Goal: Transaction & Acquisition: Obtain resource

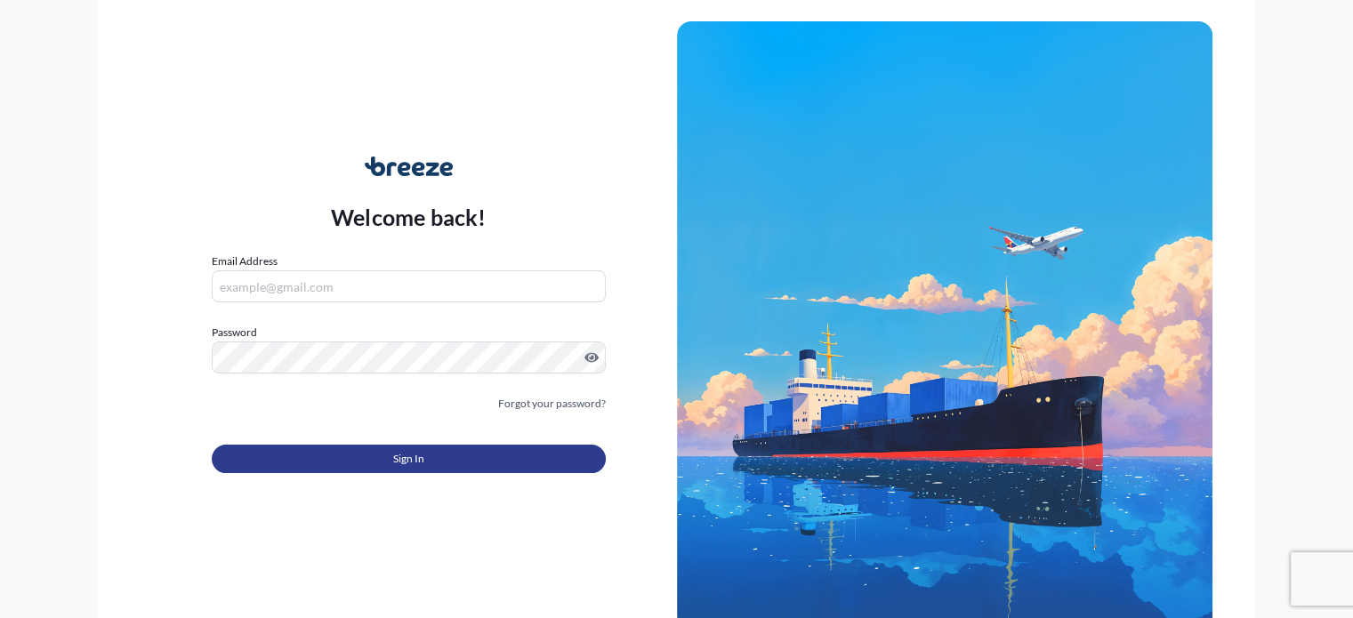
type input "[EMAIL_ADDRESS][PERSON_NAME][DOMAIN_NAME]"
click at [427, 466] on button "Sign In" at bounding box center [408, 459] width 393 height 28
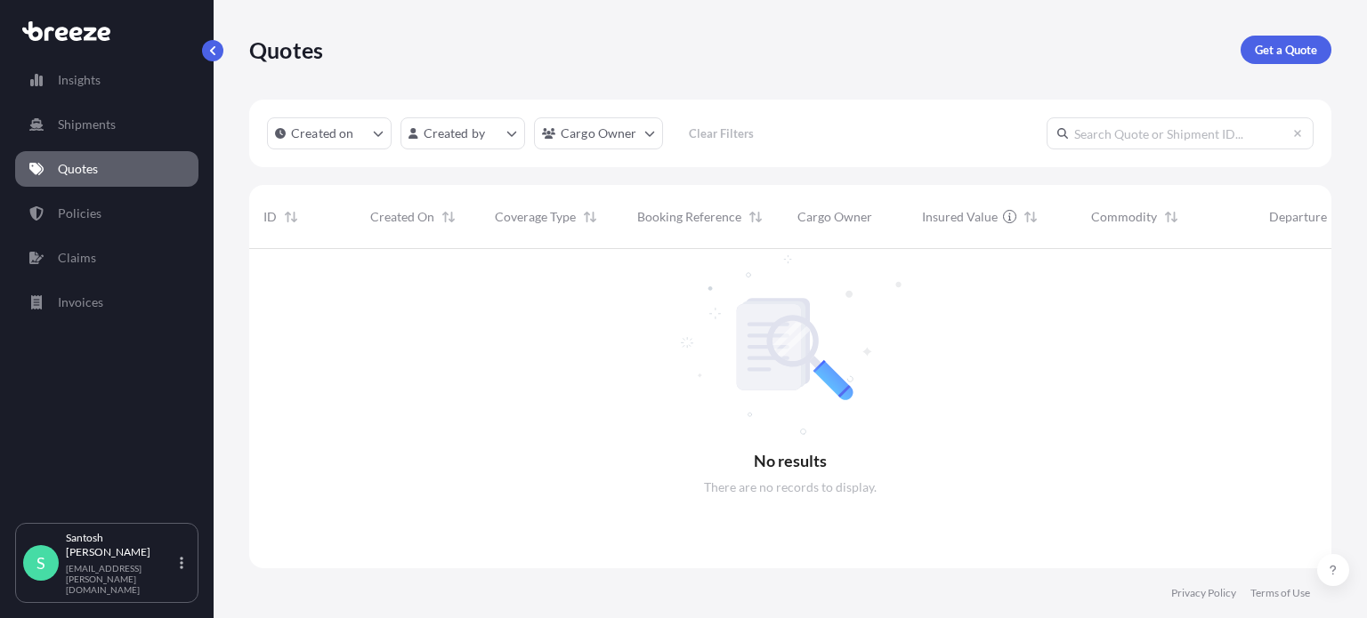
scroll to position [370, 1068]
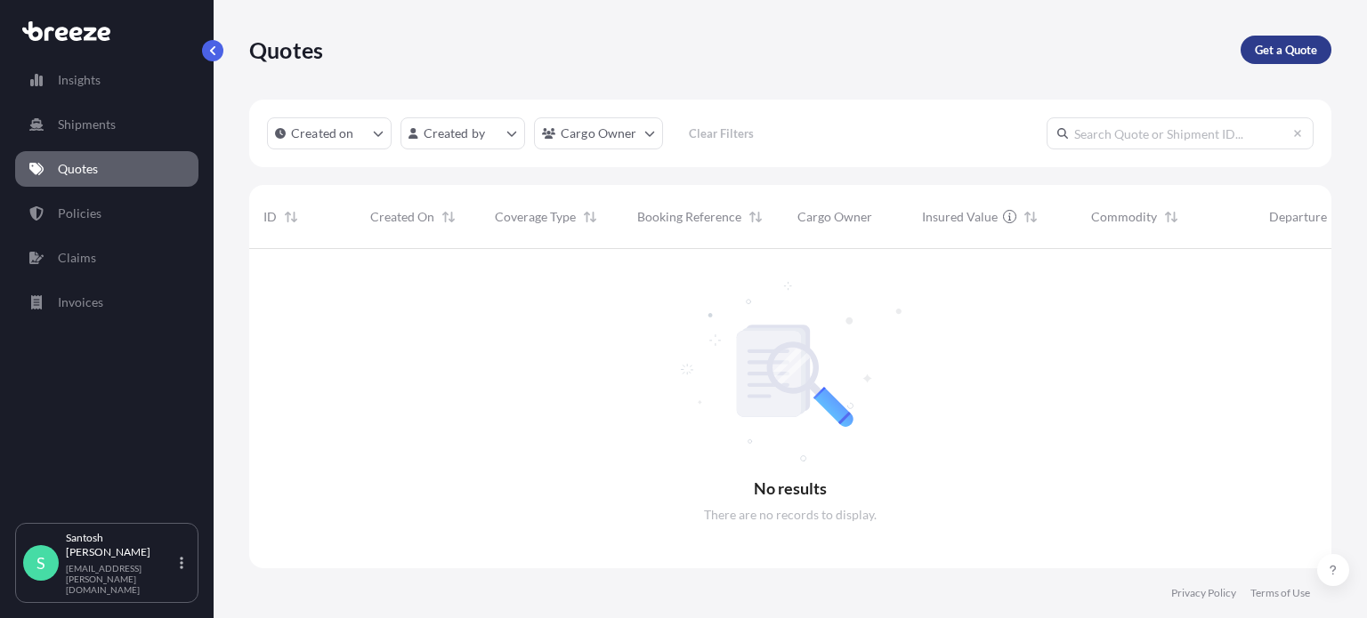
click at [1282, 41] on p "Get a Quote" at bounding box center [1286, 50] width 62 height 18
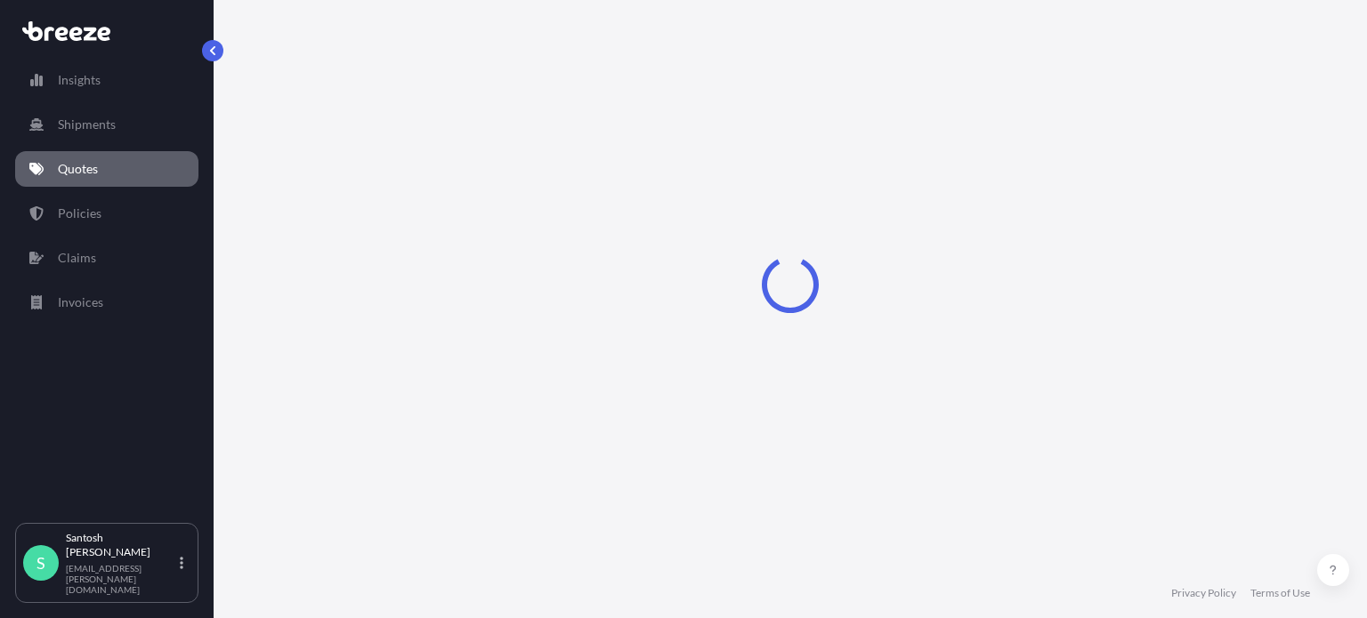
select select "Sea"
select select "1"
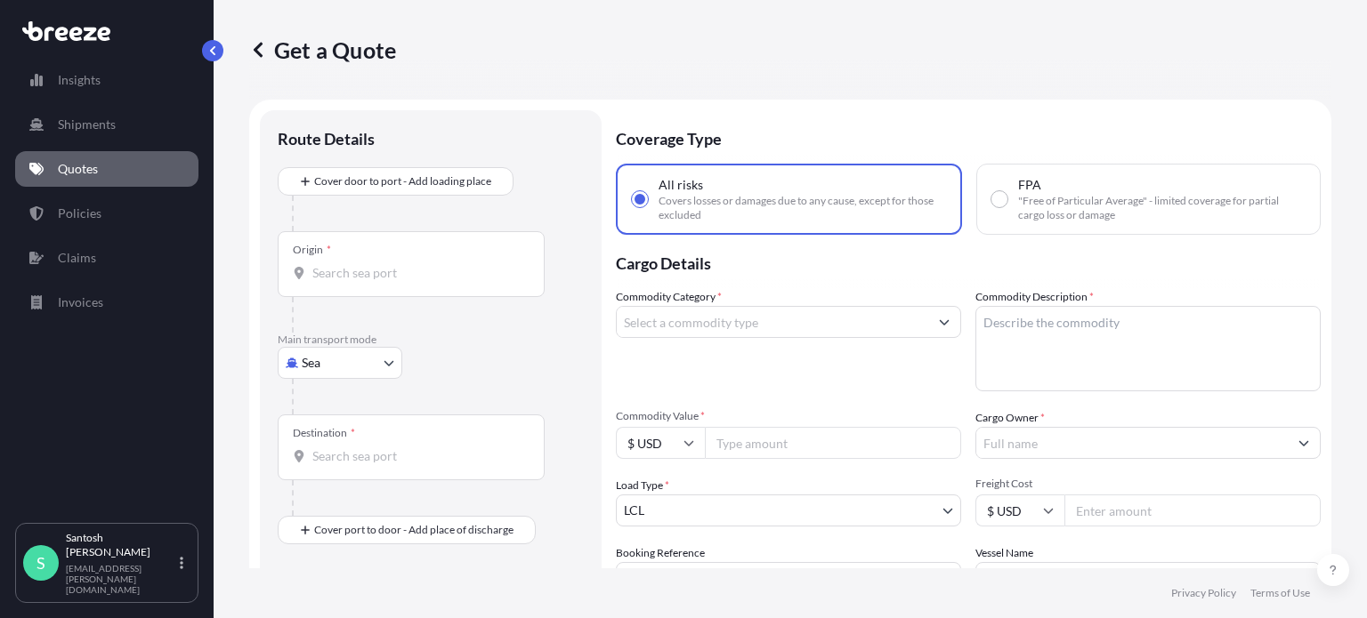
scroll to position [28, 0]
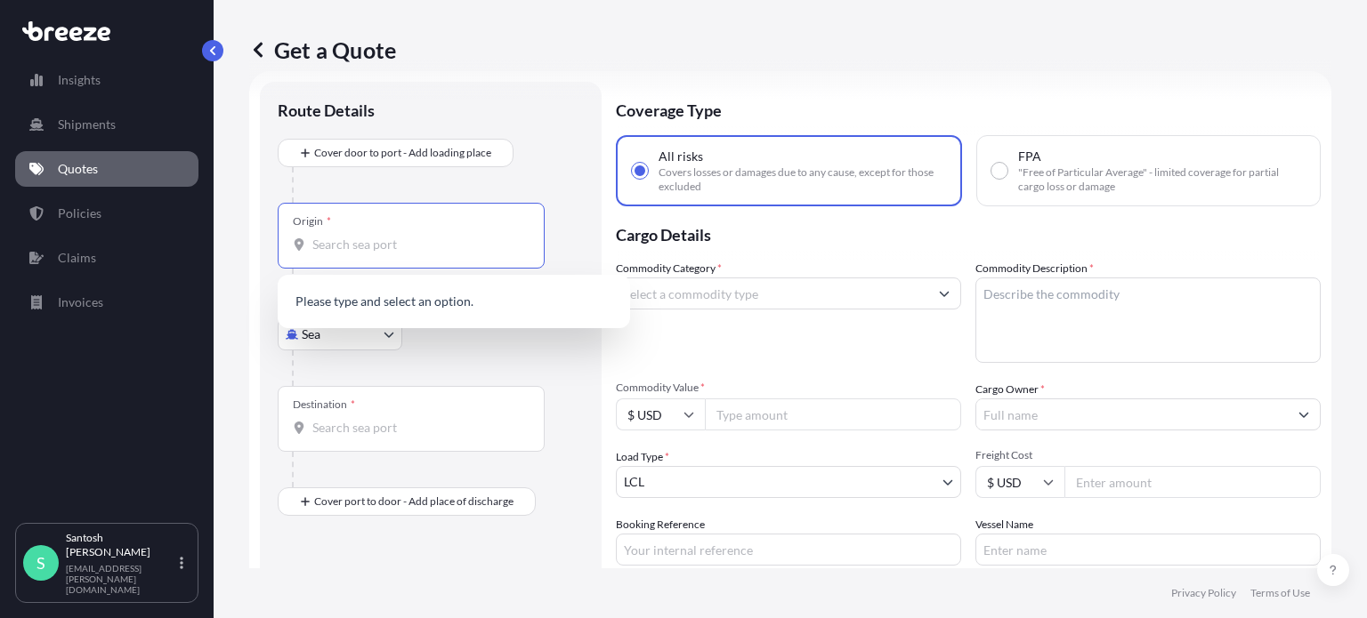
click at [361, 238] on input "Origin *" at bounding box center [417, 245] width 210 height 18
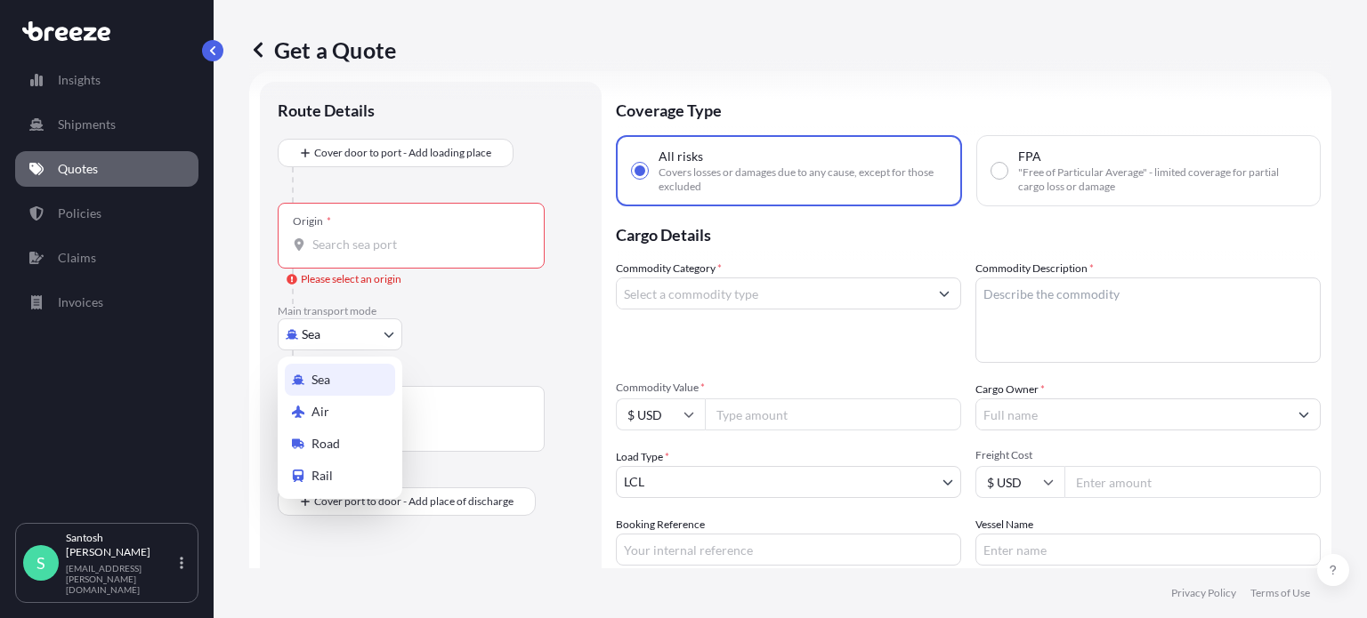
click at [368, 336] on body "Insights Shipments Quotes Policies Claims Invoices S [PERSON_NAME] [PERSON_NAME…" at bounding box center [683, 309] width 1367 height 618
click at [349, 409] on div "Air" at bounding box center [340, 412] width 110 height 32
select select "Air"
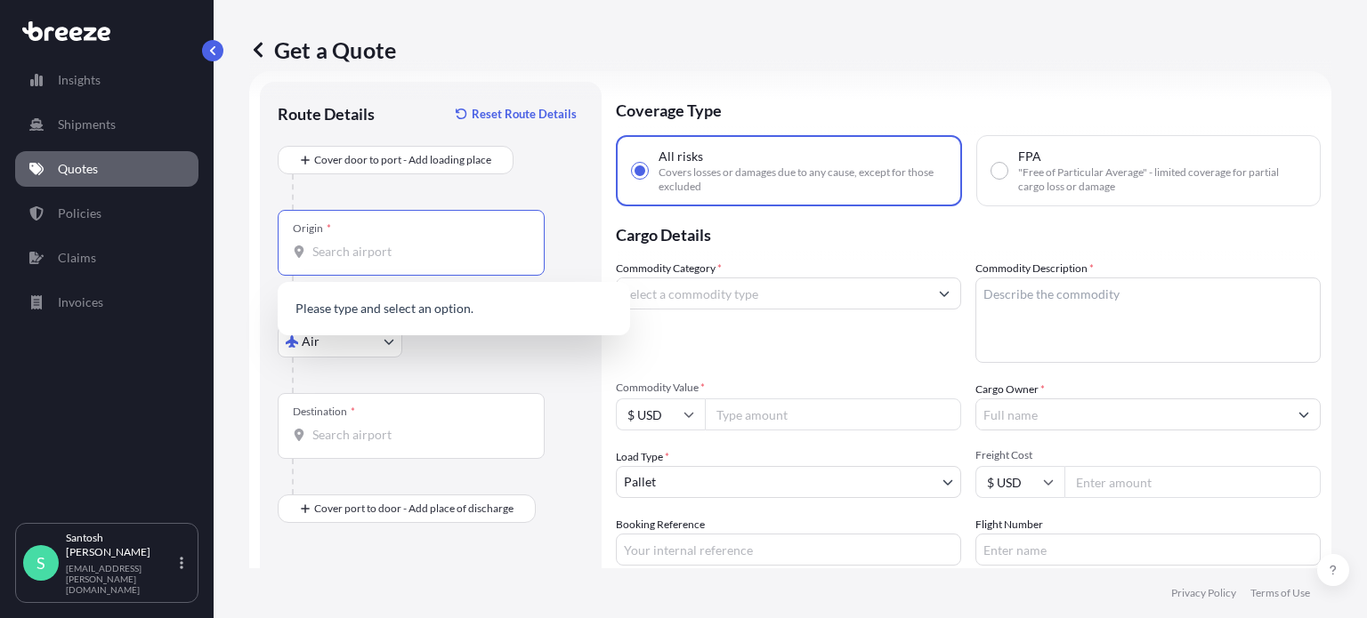
click at [377, 252] on input "Origin *" at bounding box center [417, 252] width 210 height 18
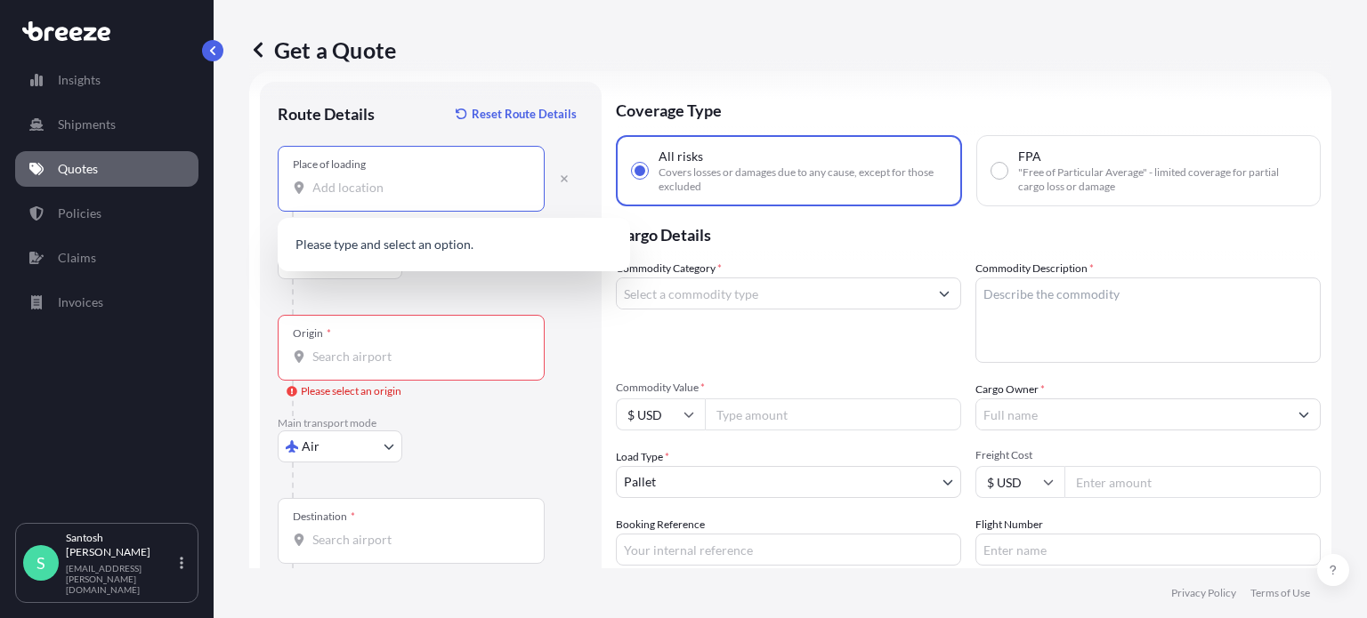
click at [346, 191] on input "Place of loading" at bounding box center [417, 188] width 210 height 18
paste input "20151"
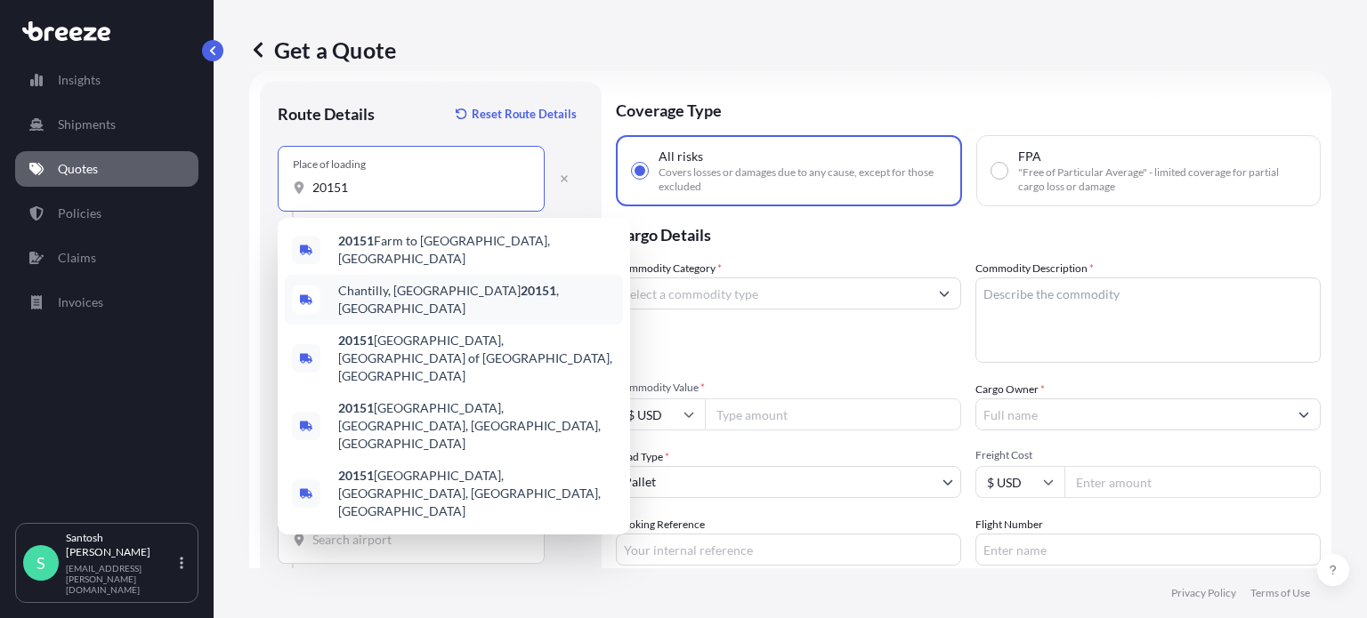
click at [479, 289] on div "Chantilly, [GEOGRAPHIC_DATA] 20151 , [GEOGRAPHIC_DATA]" at bounding box center [454, 300] width 338 height 50
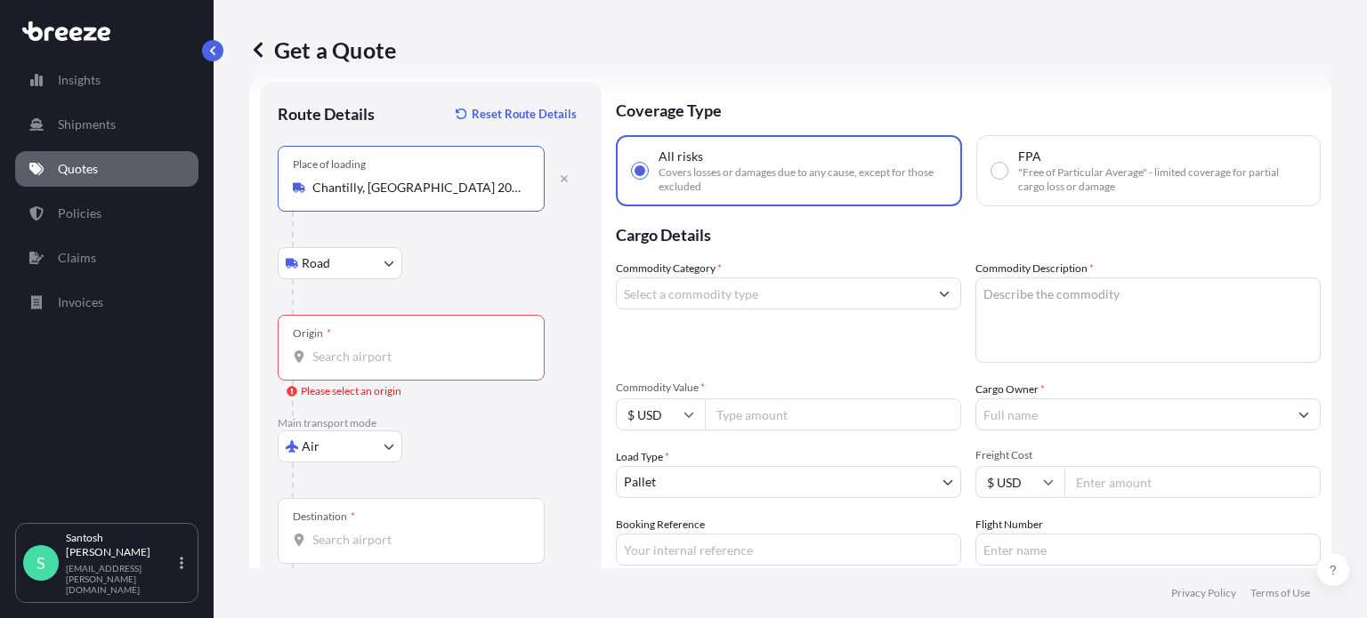
type input "Chantilly, [GEOGRAPHIC_DATA] 20151, [GEOGRAPHIC_DATA]"
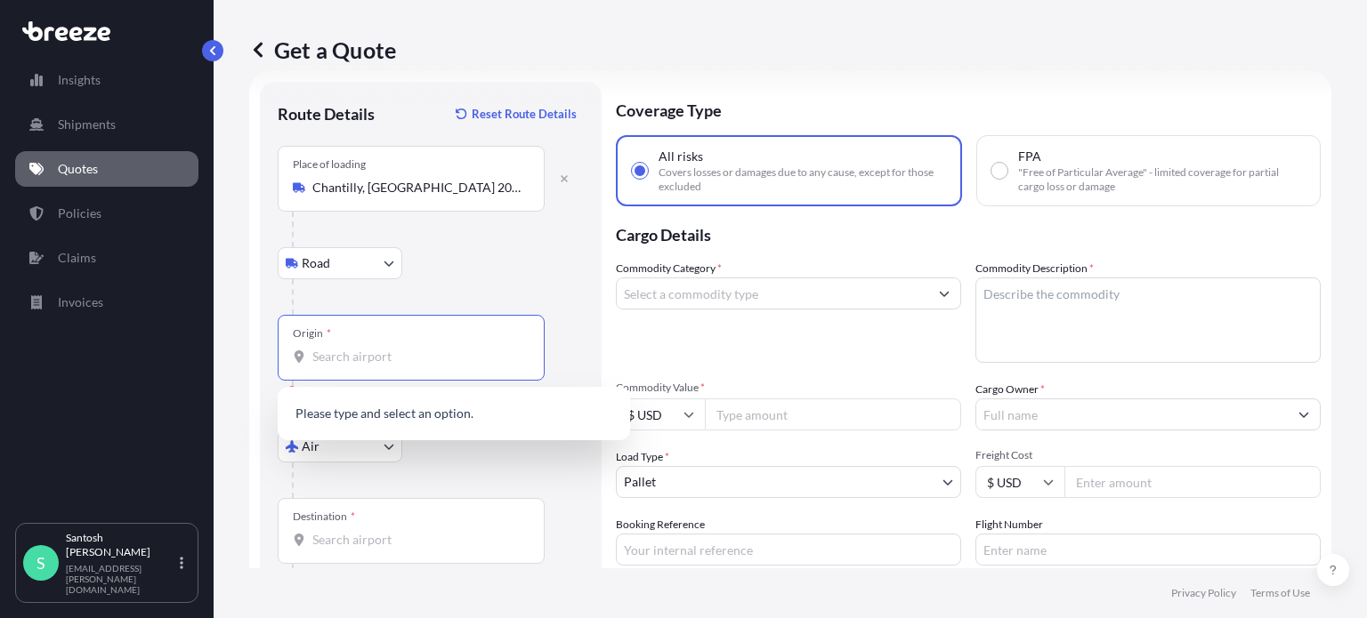
click at [365, 361] on input "Origin * Please select an origin" at bounding box center [417, 357] width 210 height 18
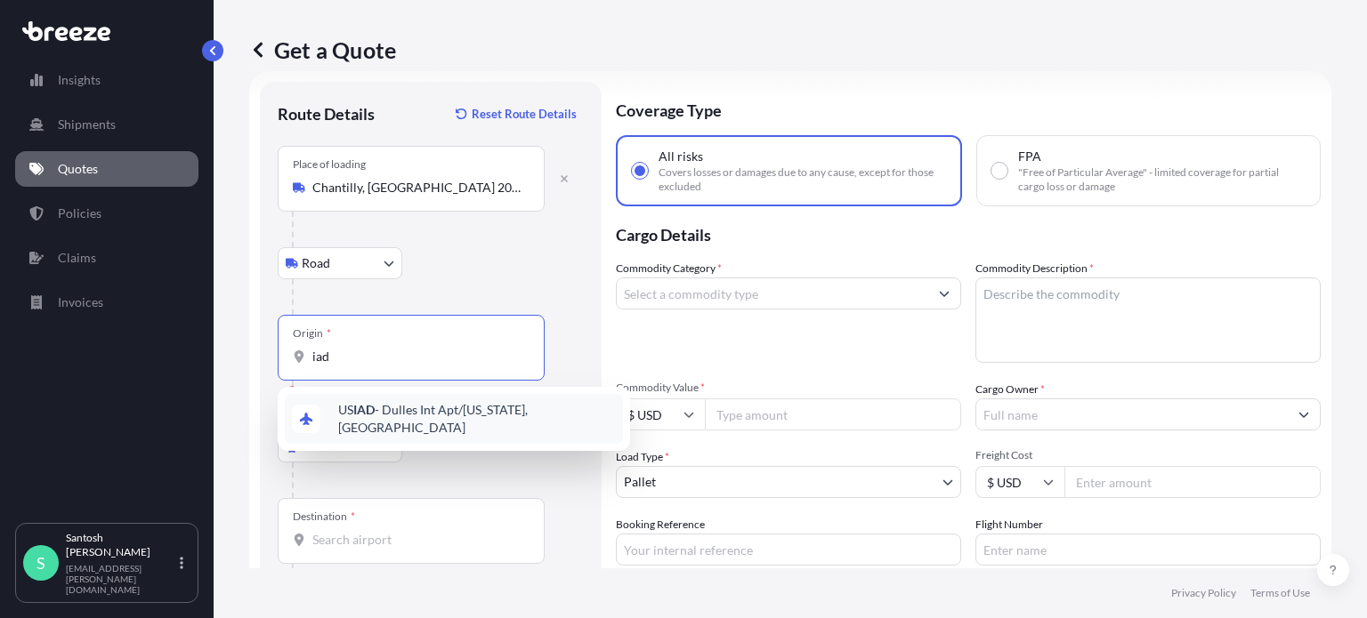
click at [386, 404] on div "US IAD - Dulles Int Apt/[US_STATE], [GEOGRAPHIC_DATA]" at bounding box center [454, 419] width 338 height 50
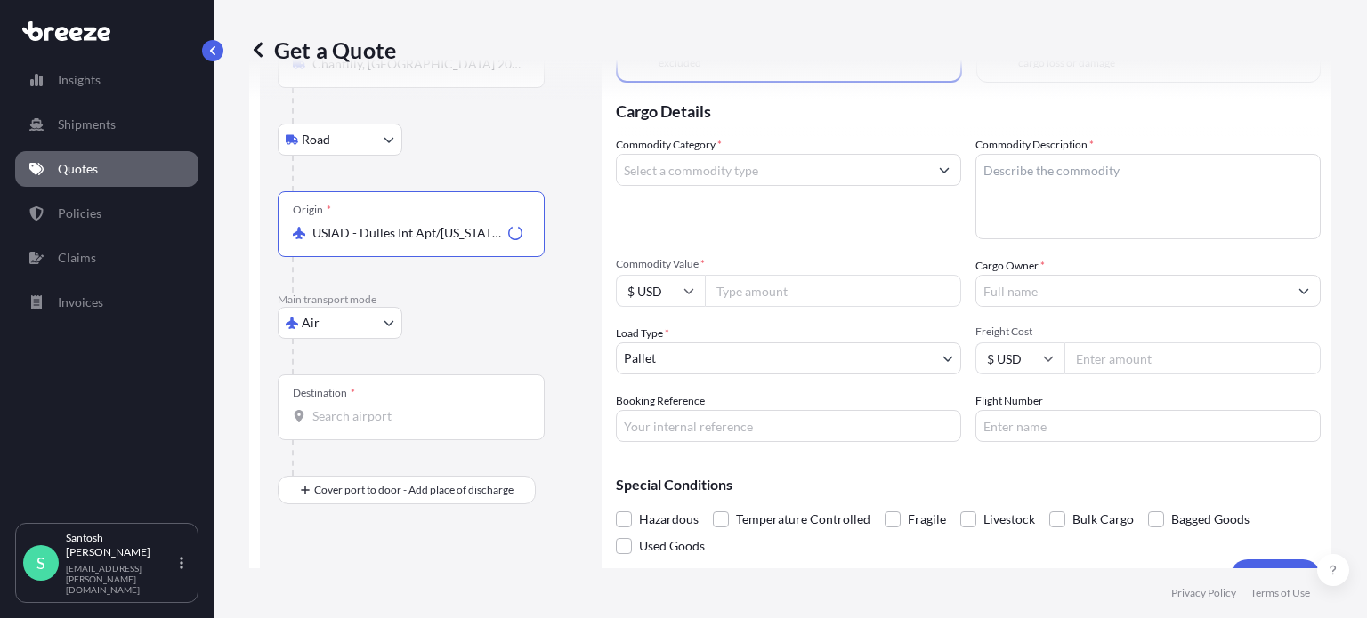
scroll to position [189, 0]
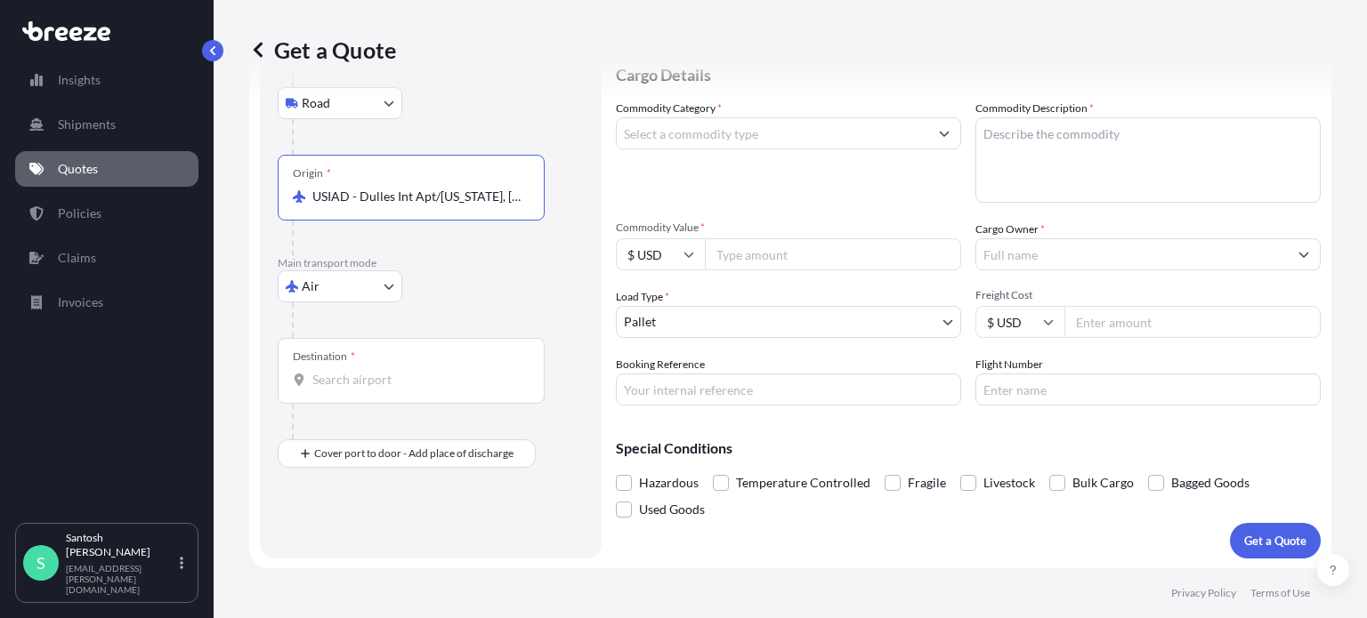
type input "USIAD - Dulles Int Apt/[US_STATE], [GEOGRAPHIC_DATA]"
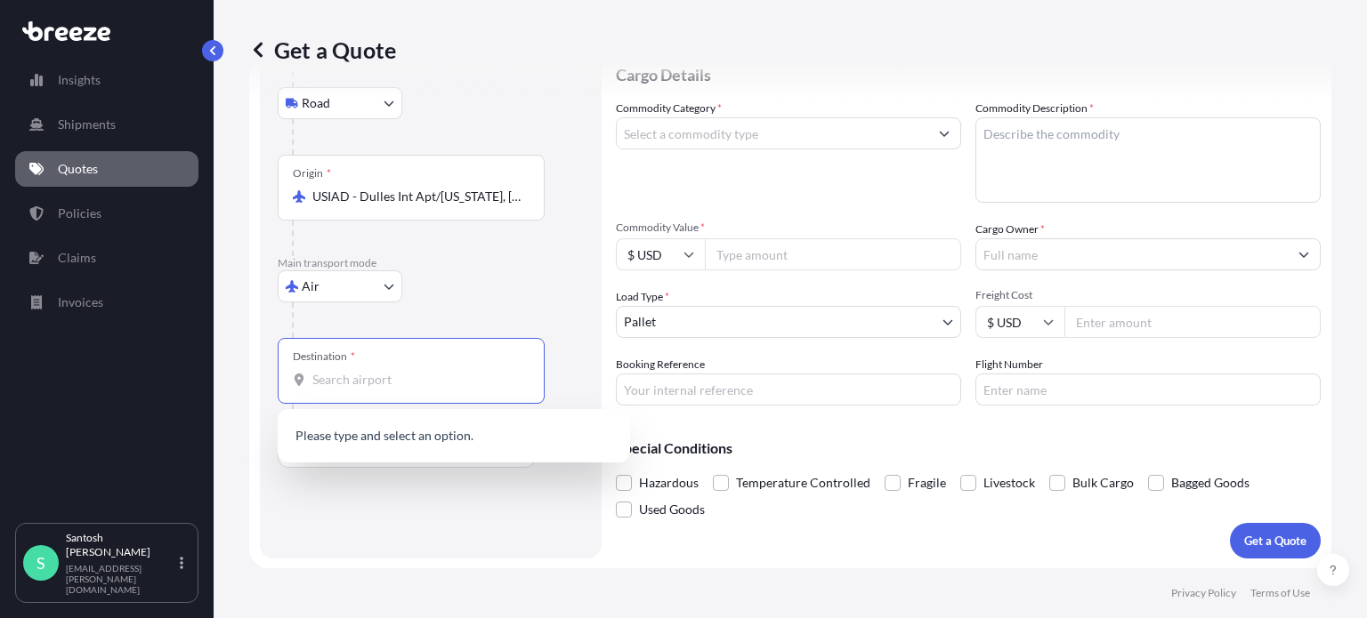
click at [323, 384] on input "Destination *" at bounding box center [417, 380] width 210 height 18
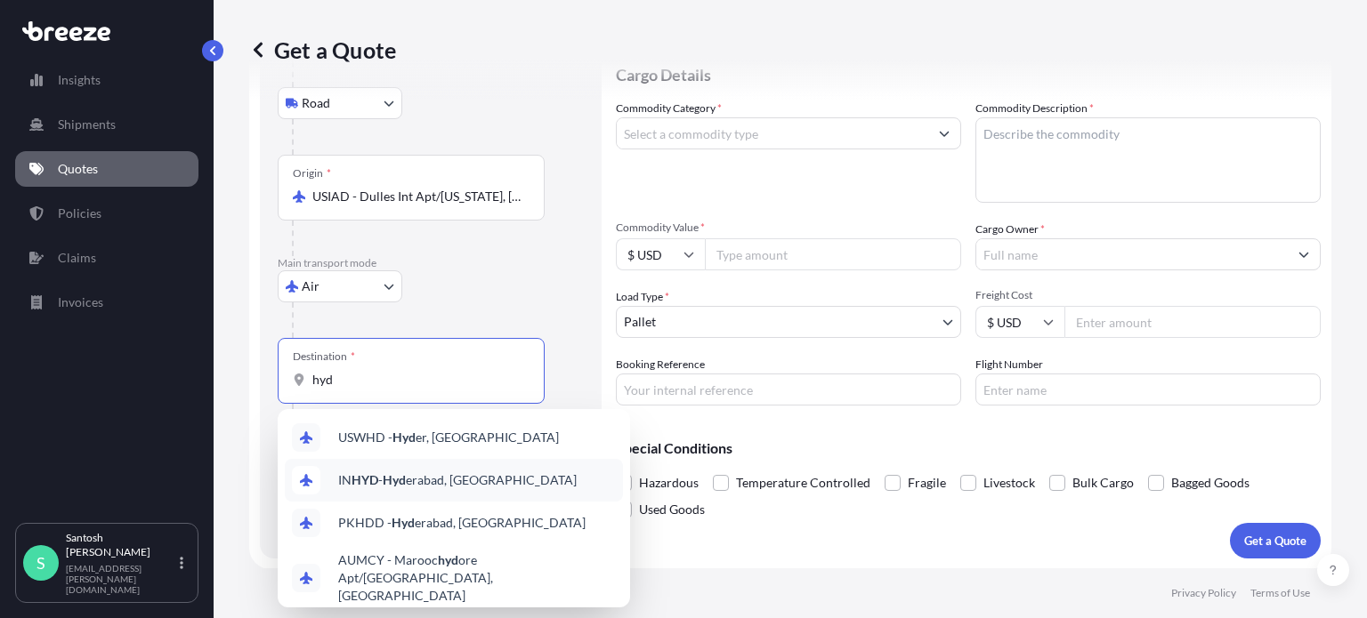
click at [412, 466] on div "IN HYD - Hyd erabad, [GEOGRAPHIC_DATA]" at bounding box center [454, 480] width 338 height 43
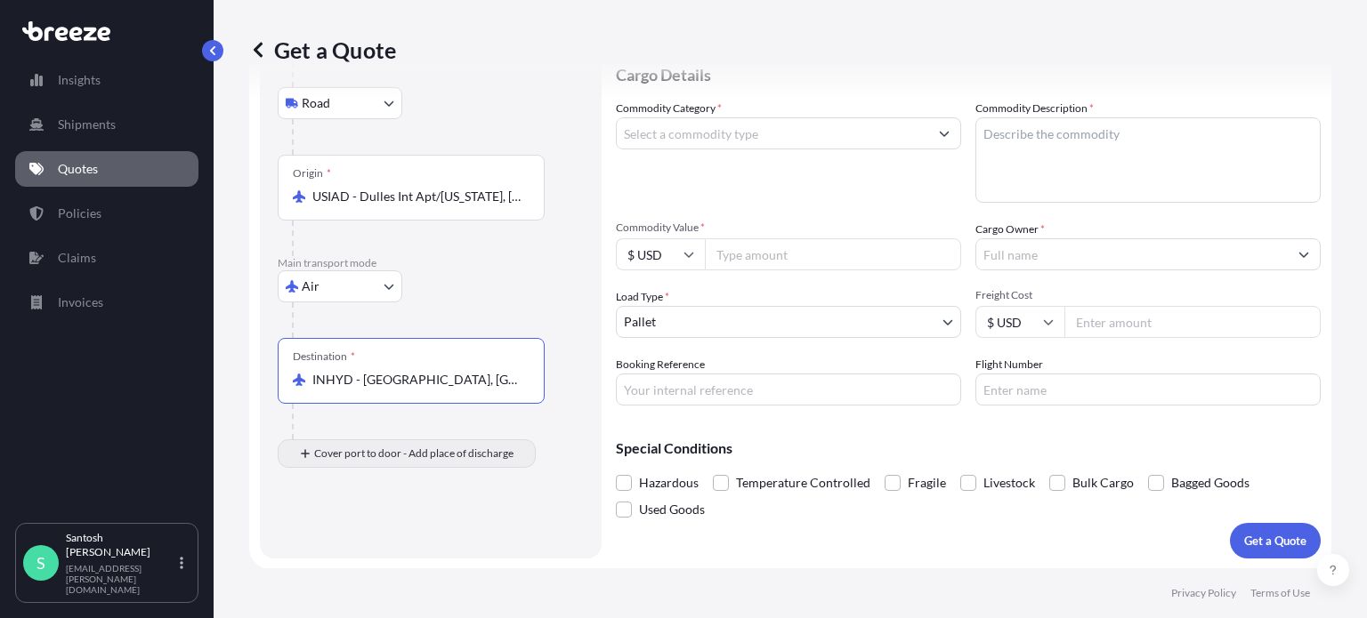
type input "INHYD - [GEOGRAPHIC_DATA], [GEOGRAPHIC_DATA]"
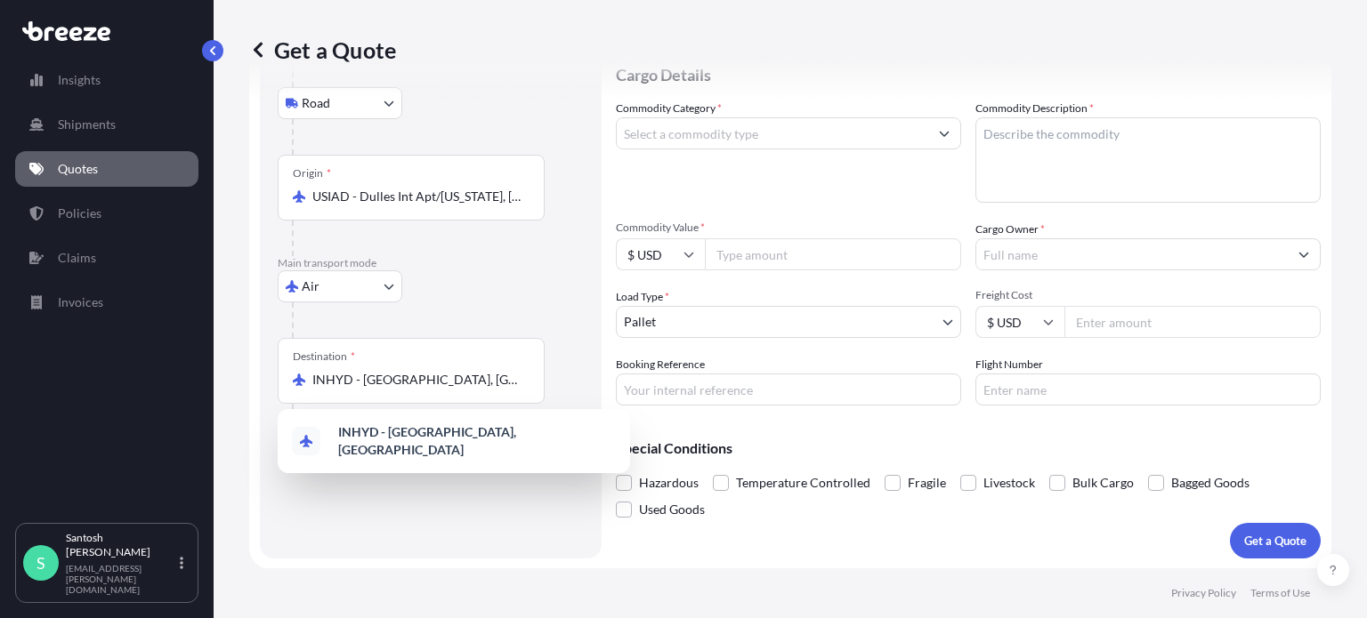
click at [502, 302] on div "Air Sea Air Road Rail" at bounding box center [431, 287] width 306 height 32
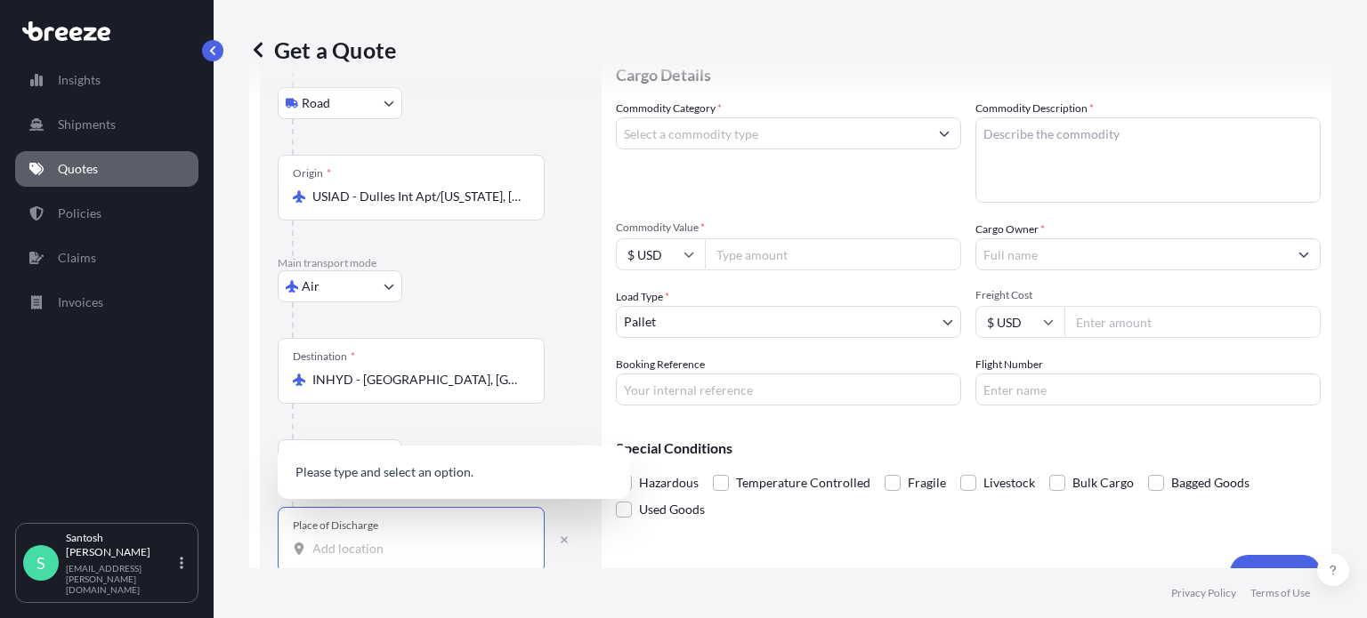
click at [342, 548] on input "Place of Discharge" at bounding box center [417, 549] width 210 height 18
paste input "500043"
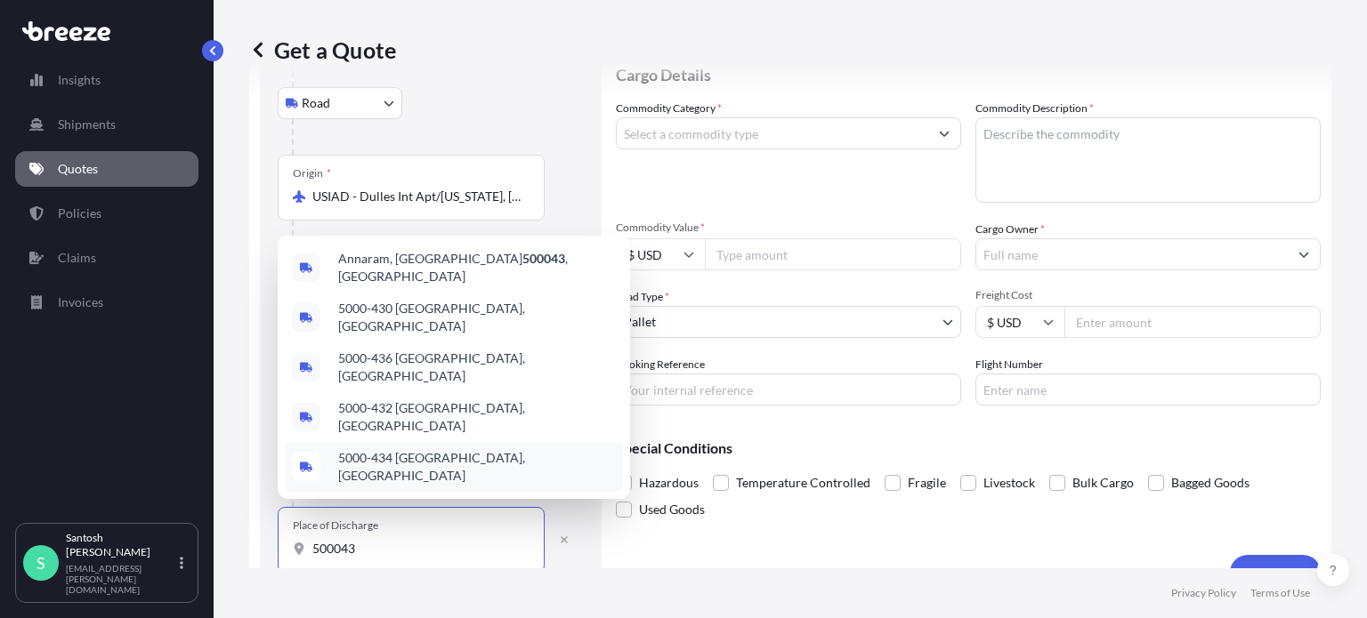
click at [365, 553] on input "500043" at bounding box center [417, 549] width 210 height 18
paste input "Gagillapur"
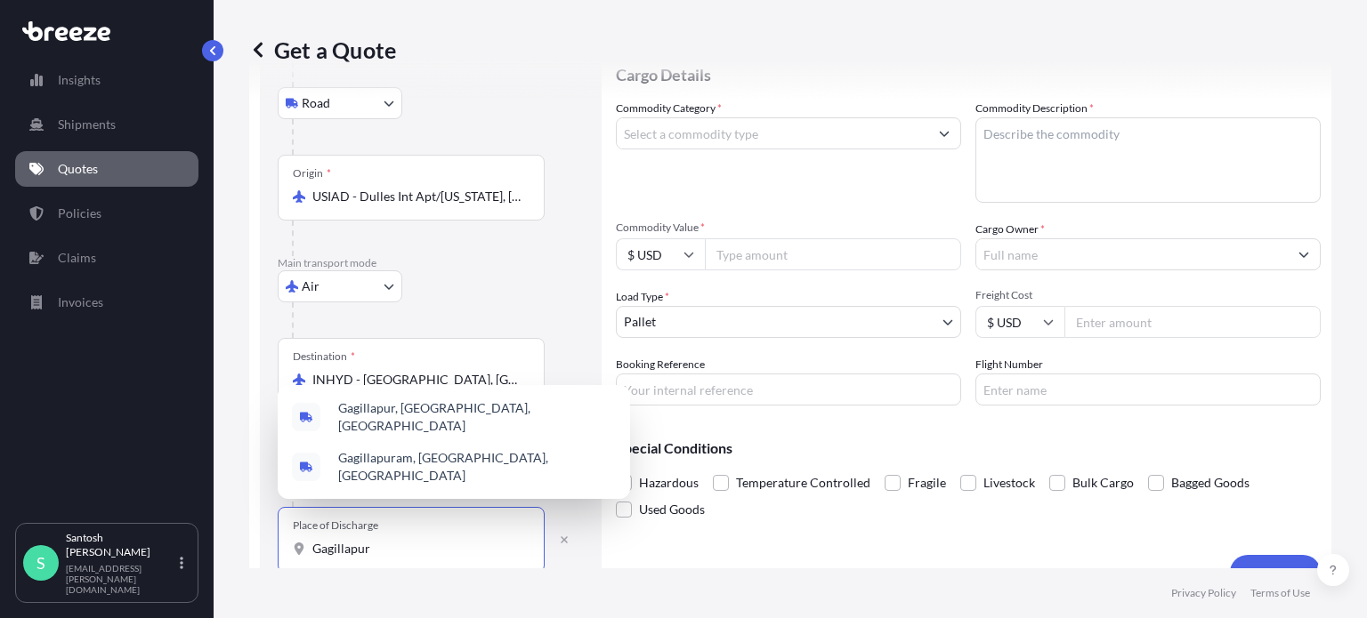
scroll to position [220, 0]
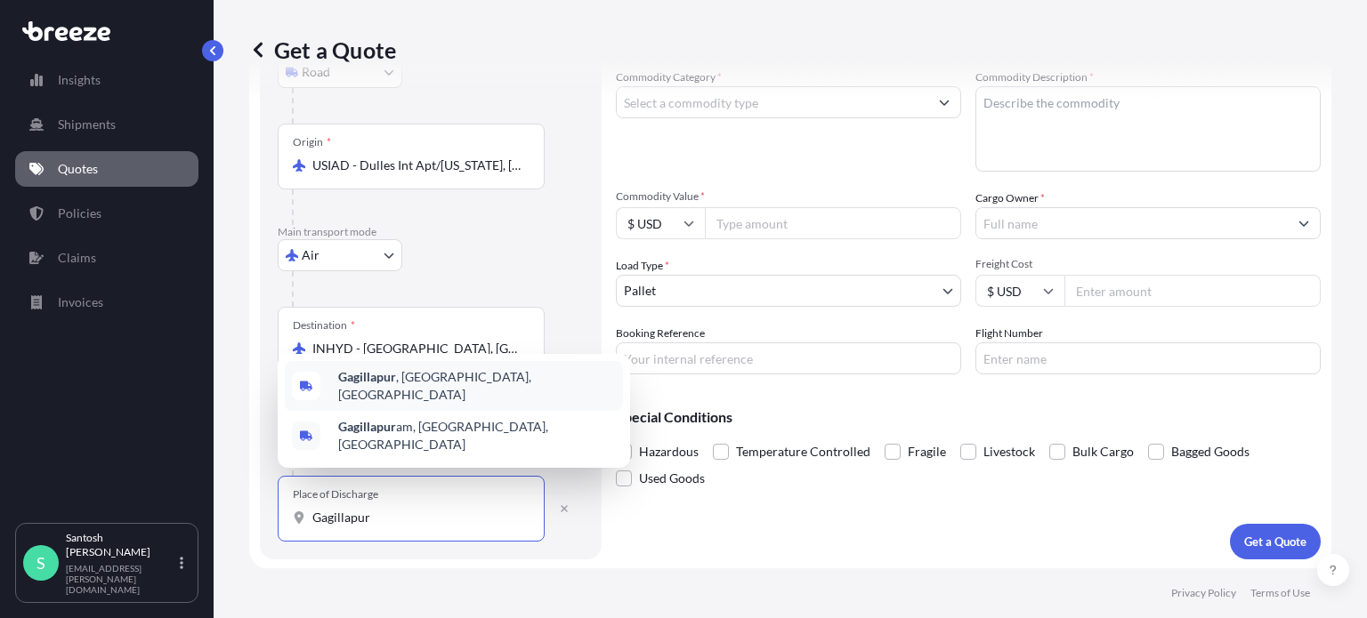
click at [487, 387] on span "Gagillapur , [GEOGRAPHIC_DATA], [GEOGRAPHIC_DATA]" at bounding box center [477, 386] width 278 height 36
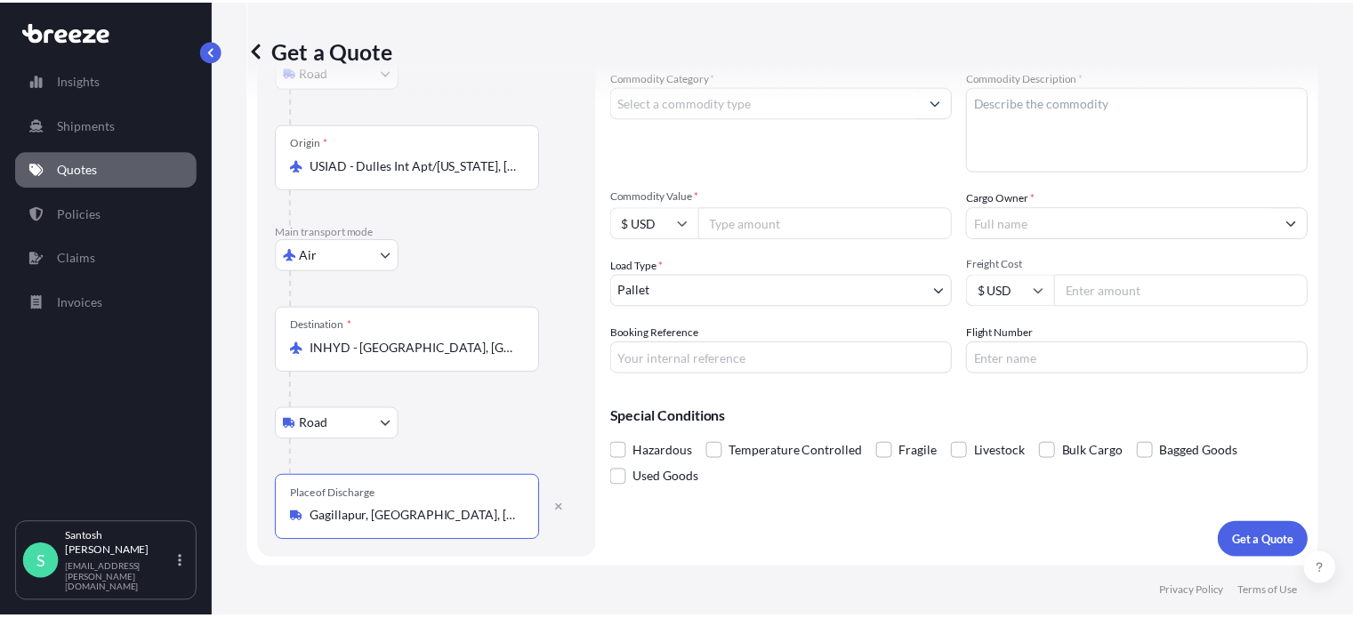
scroll to position [0, 0]
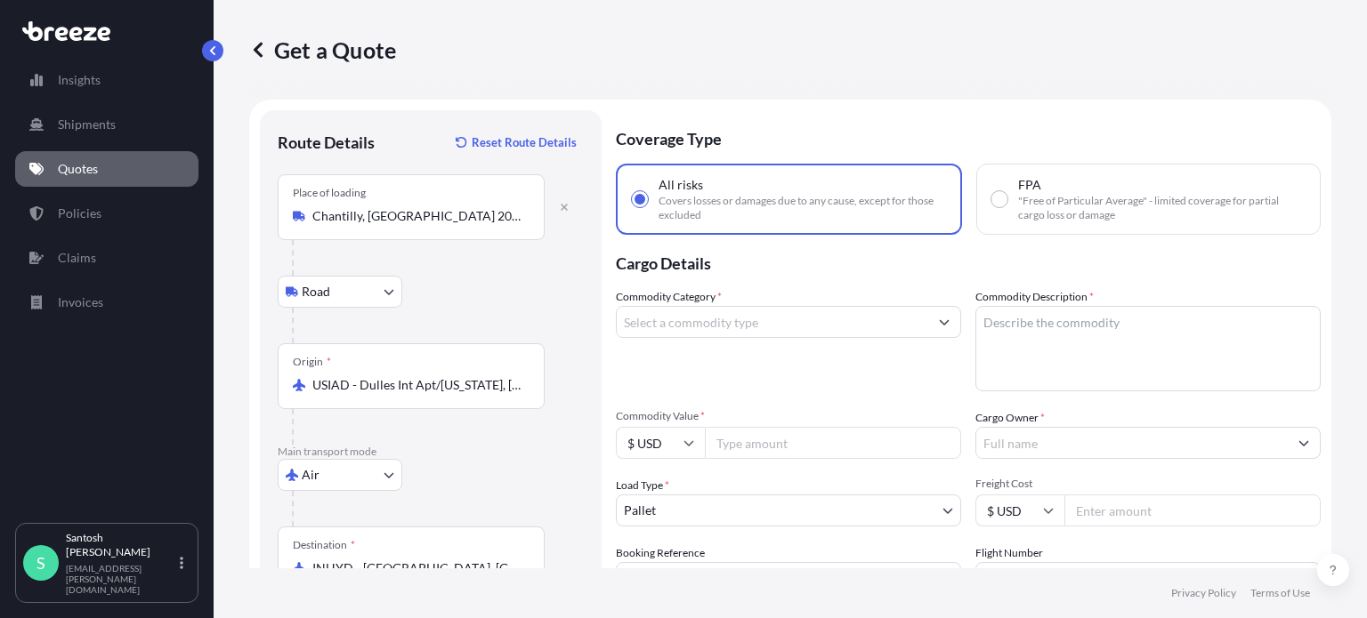
type input "Gagillapur, [GEOGRAPHIC_DATA], [GEOGRAPHIC_DATA]"
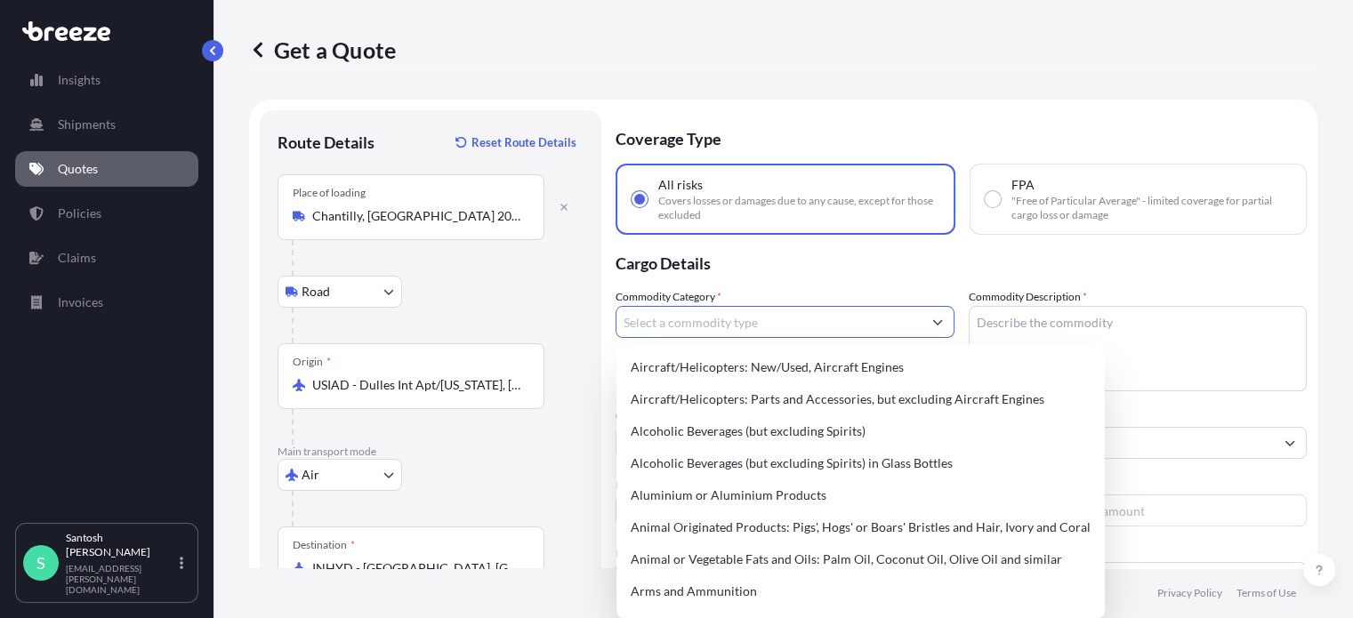
click at [795, 331] on input "Commodity Category *" at bounding box center [769, 322] width 305 height 32
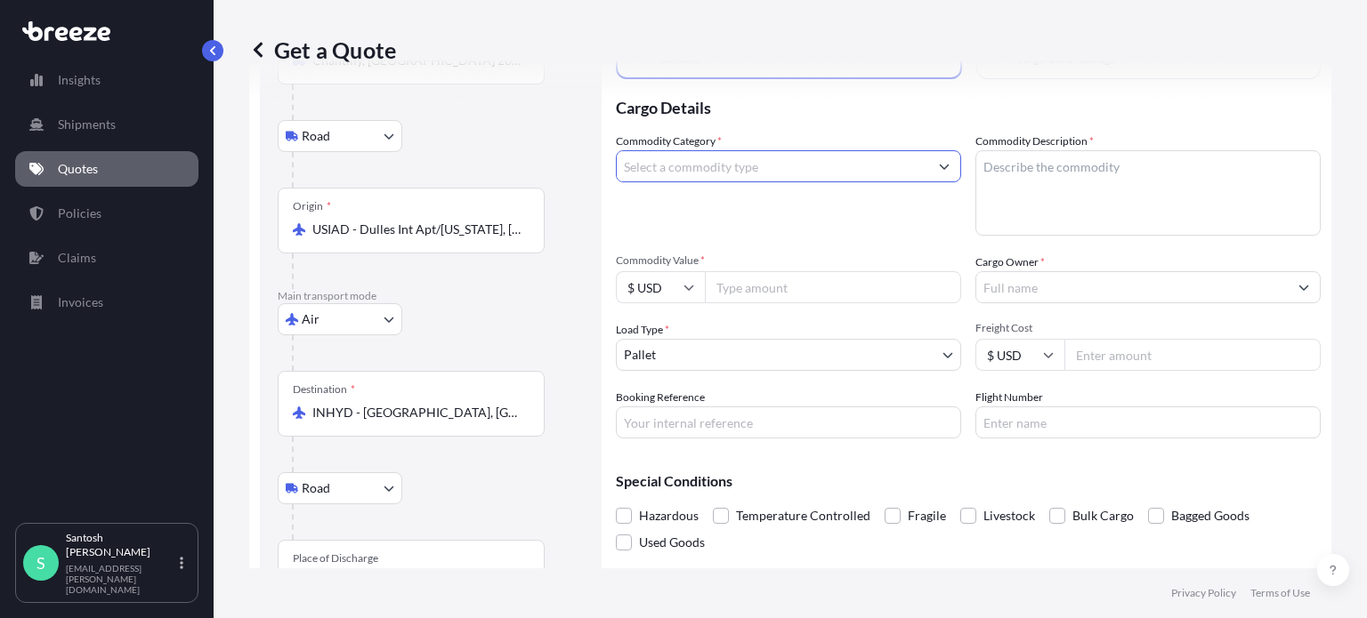
scroll to position [169, 0]
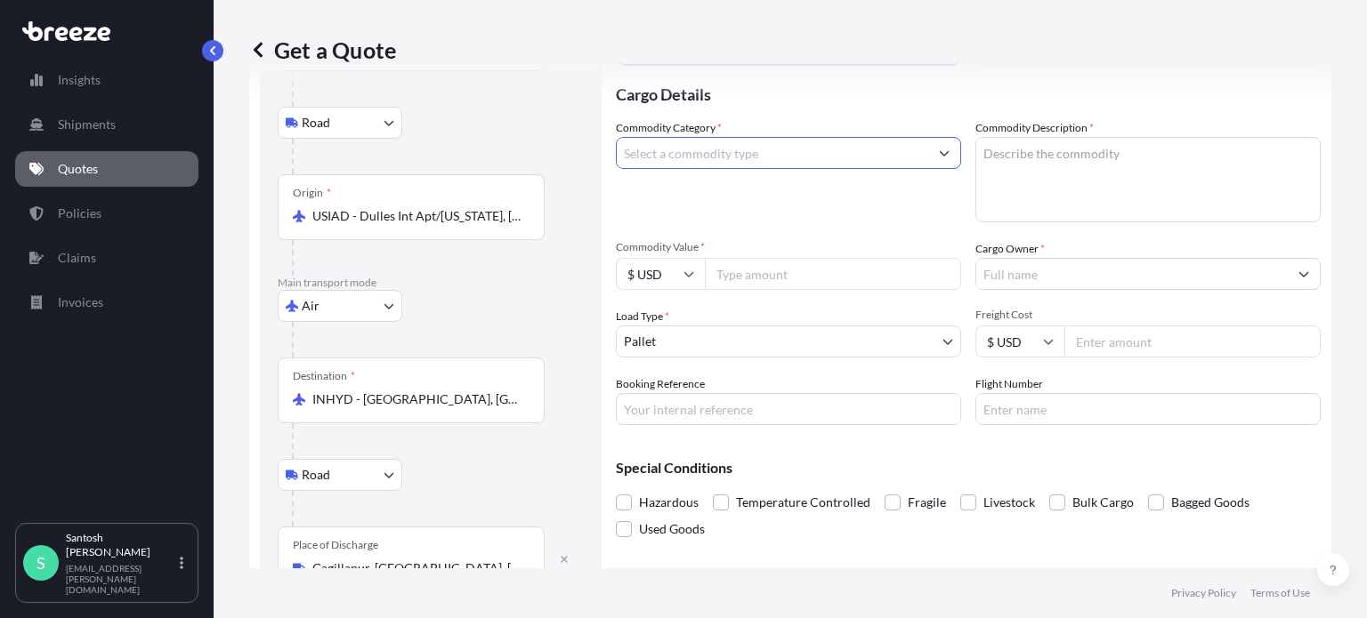
click at [747, 152] on input "Commodity Category *" at bounding box center [772, 153] width 311 height 32
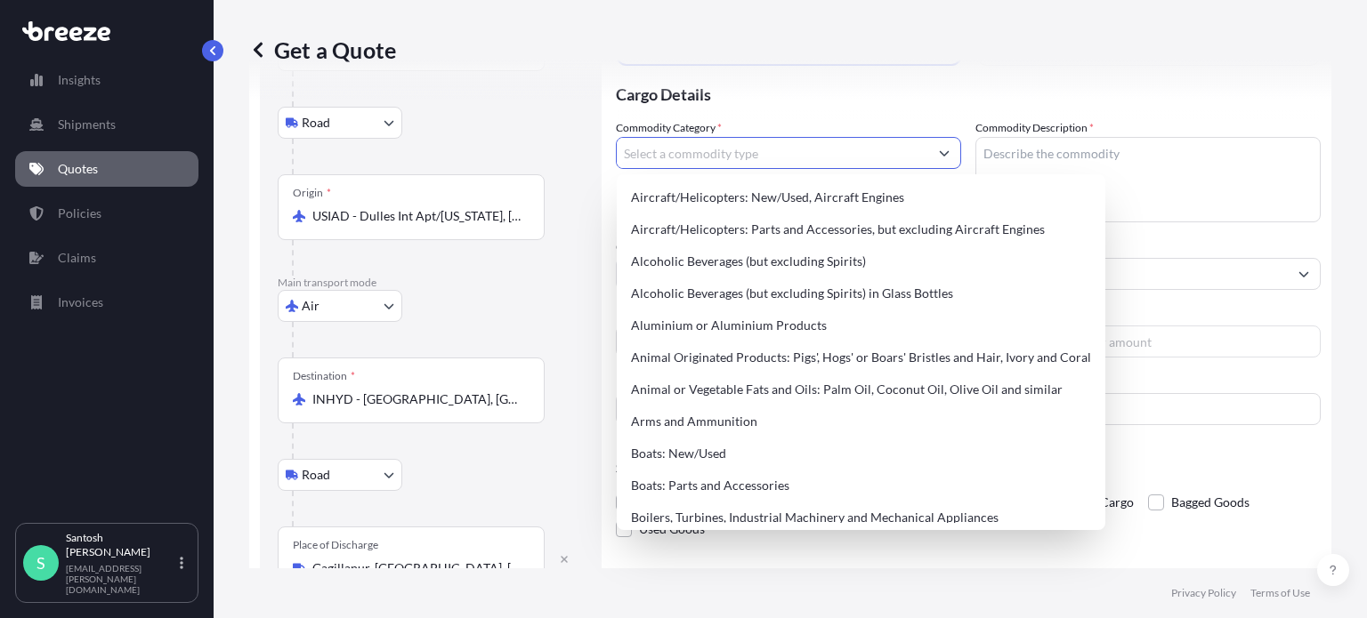
click at [943, 149] on button "Show suggestions" at bounding box center [944, 153] width 32 height 32
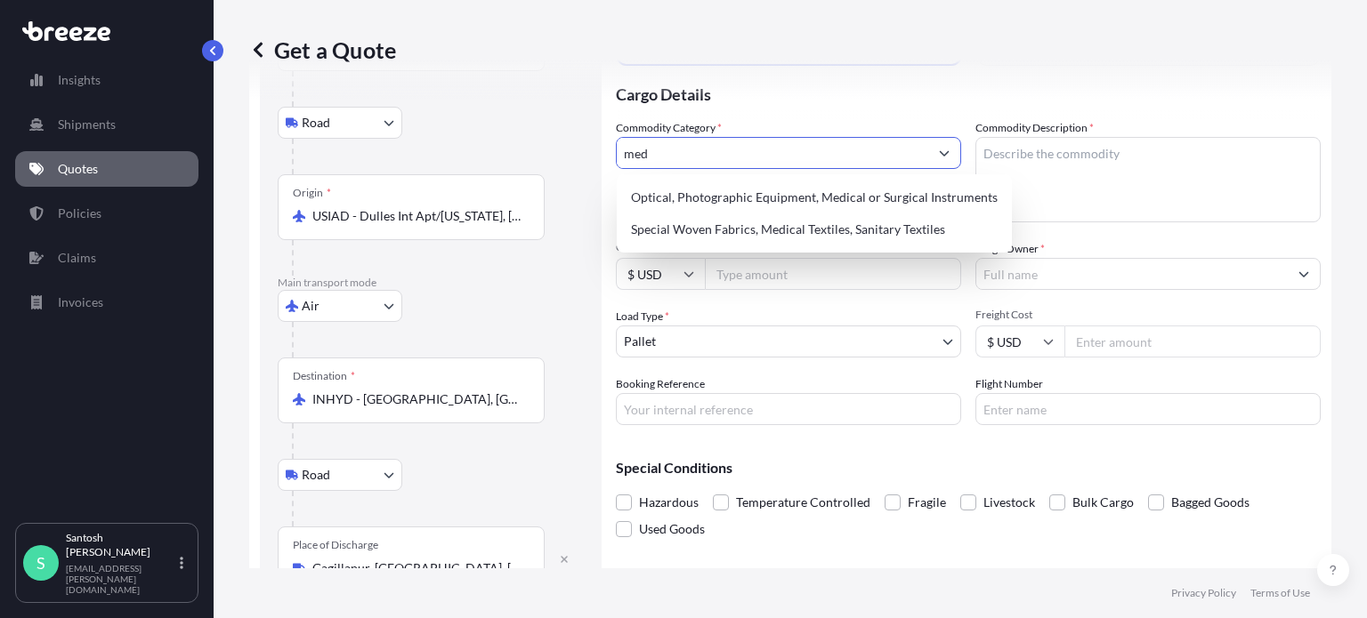
scroll to position [0, 0]
type input "m"
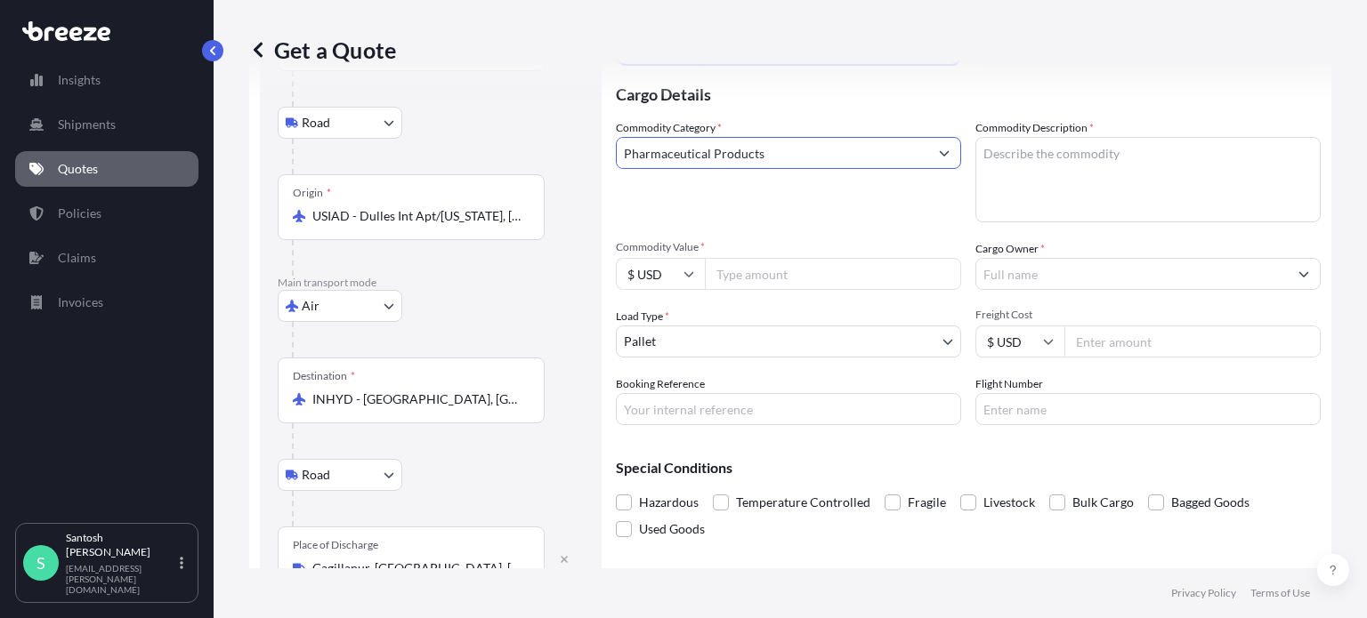
type input "Pharmaceutical Products"
click at [1089, 185] on textarea "Commodity Description *" at bounding box center [1147, 179] width 345 height 85
paste textarea "[MEDICAL_DATA]"
type textarea "[MEDICAL_DATA]"
click at [808, 271] on input "Commodity Value *" at bounding box center [833, 274] width 256 height 32
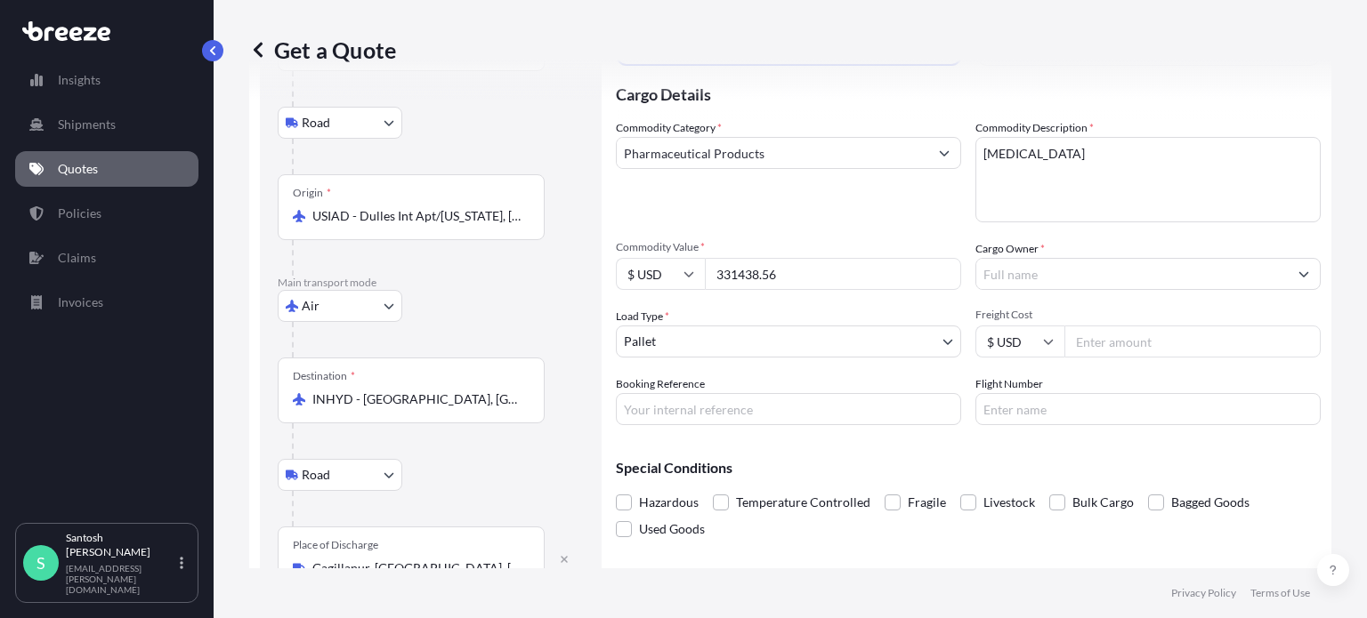
type input "331438.56"
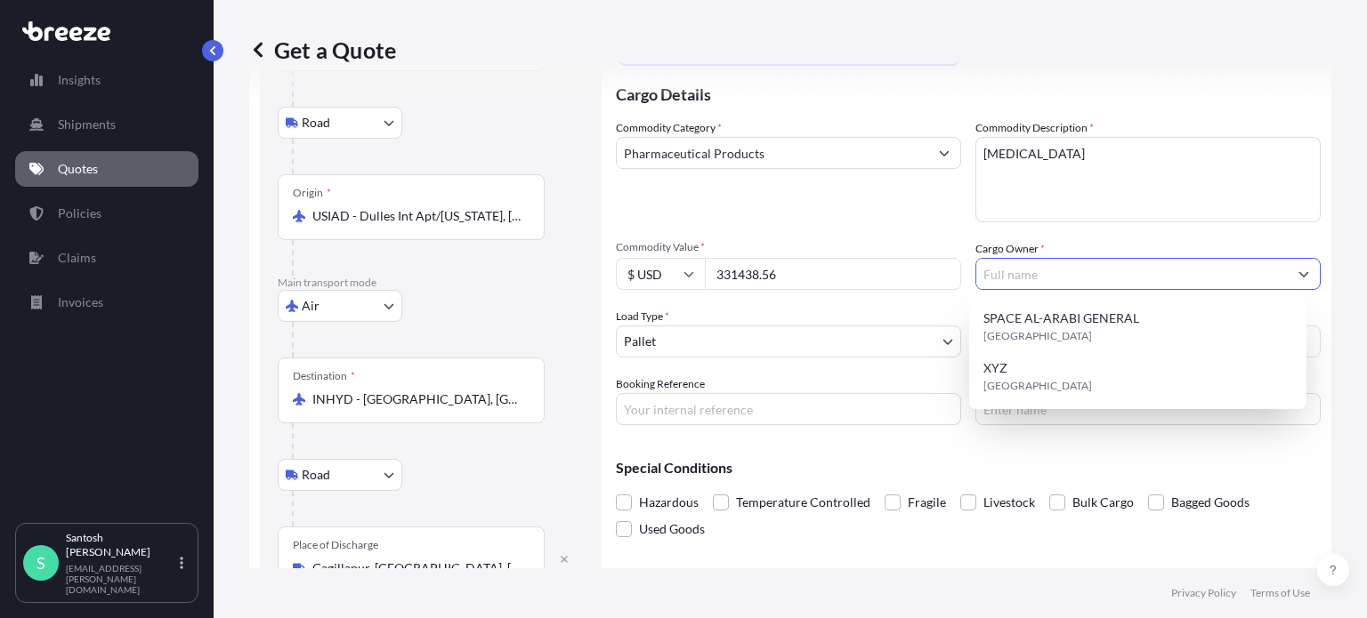
click at [1076, 270] on input "Cargo Owner *" at bounding box center [1131, 274] width 311 height 32
paste input "Granules Pharmaceuticals, Inc"
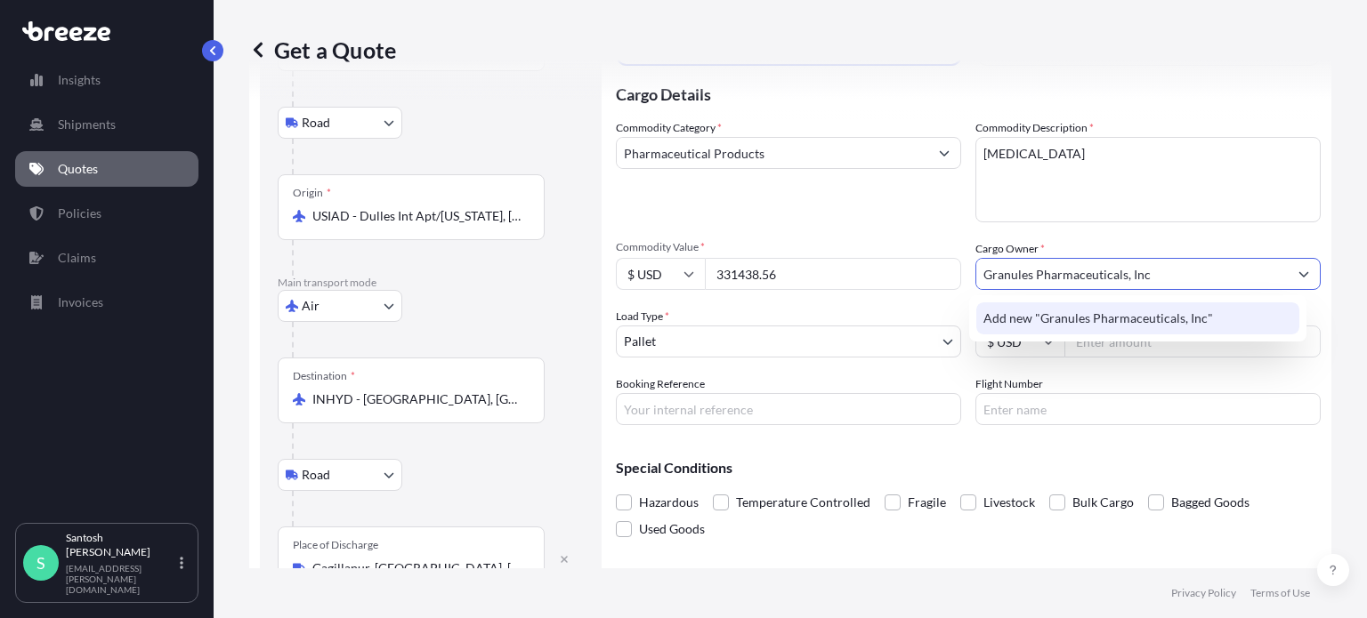
click at [1107, 312] on span "Add new "Granules Pharmaceuticals, Inc"" at bounding box center [1098, 319] width 230 height 18
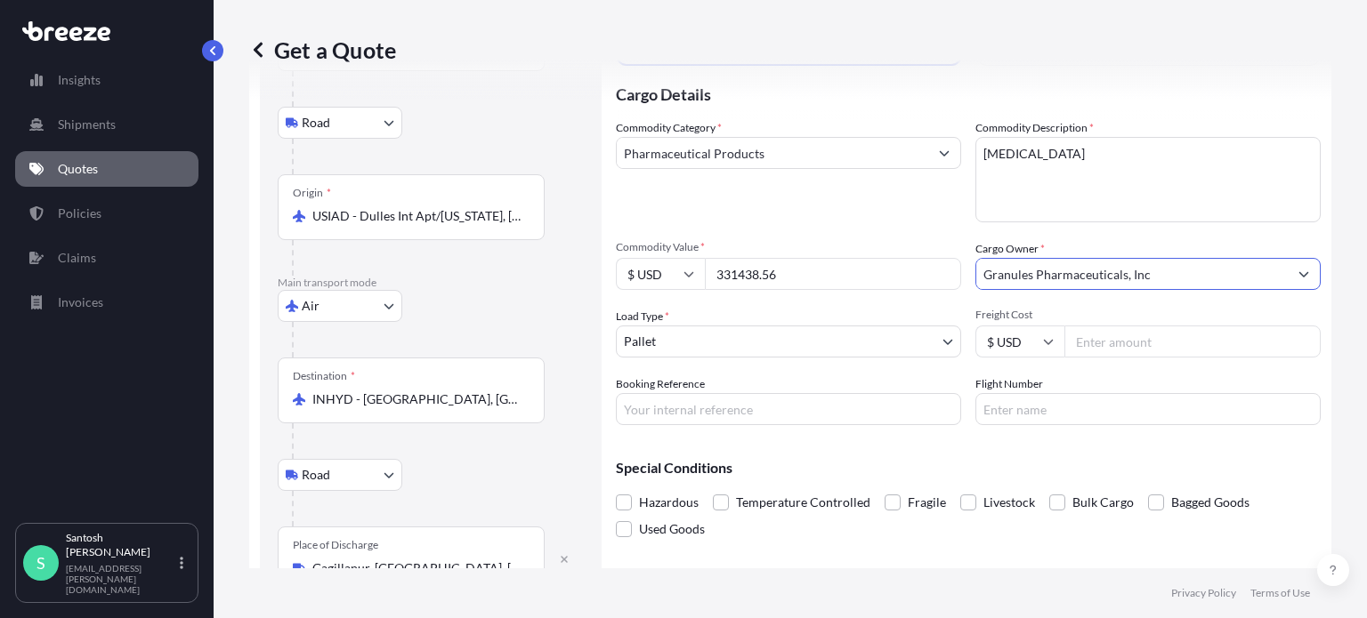
type input "Granules Pharmaceuticals, Inc"
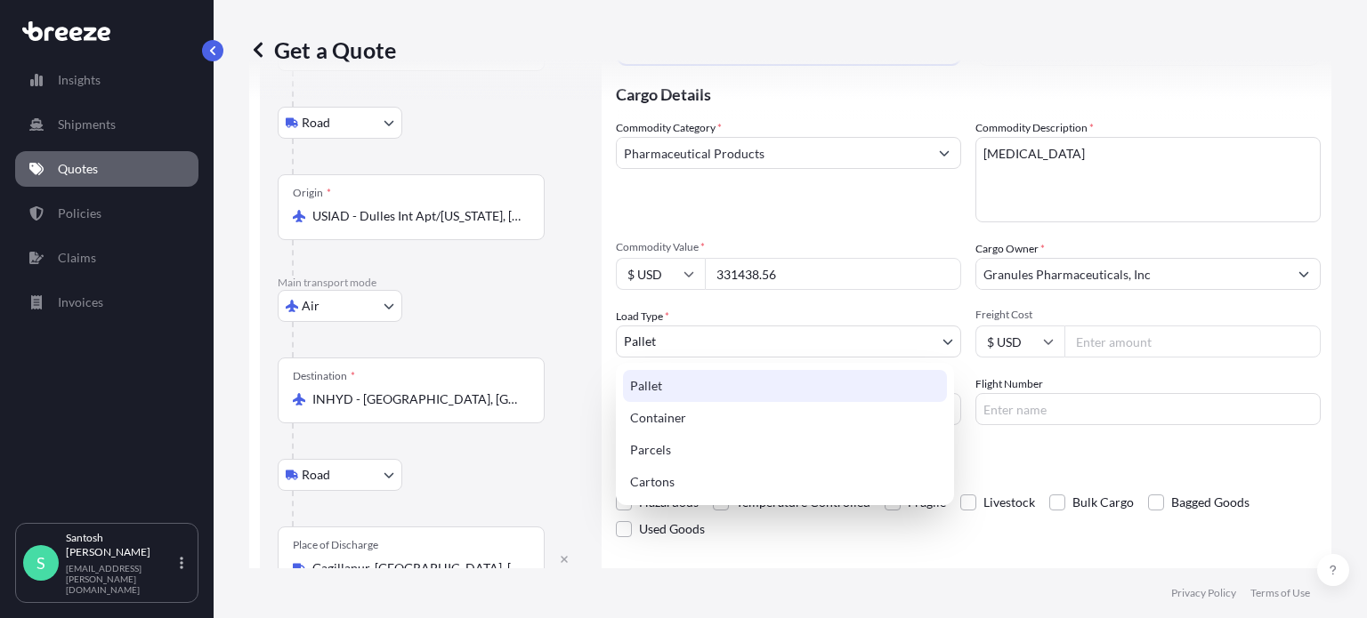
click at [791, 344] on body "0 options available. 1 option available. Insights Shipments Quotes Policies Cla…" at bounding box center [683, 309] width 1367 height 618
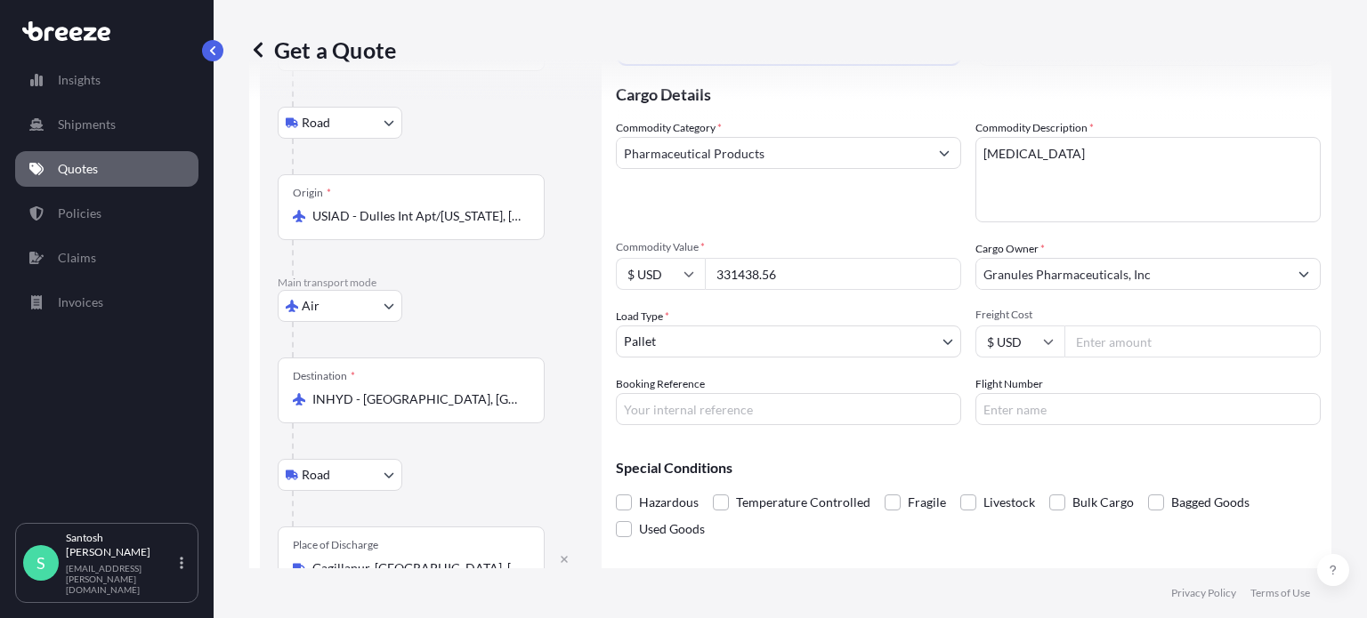
click at [1087, 341] on input "Freight Cost" at bounding box center [1192, 342] width 256 height 32
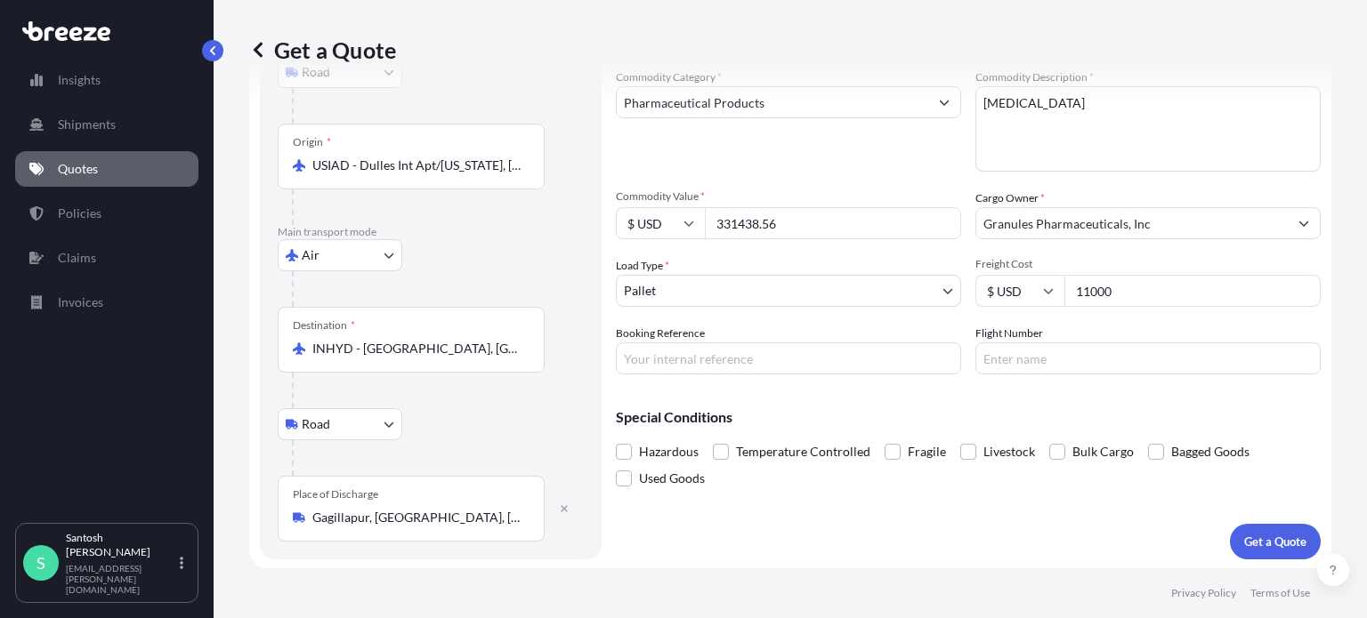
scroll to position [219, 0]
type input "11000"
click at [804, 363] on input "Booking Reference" at bounding box center [788, 359] width 345 height 32
paste input "AAF205104"
type input "AAF205104"
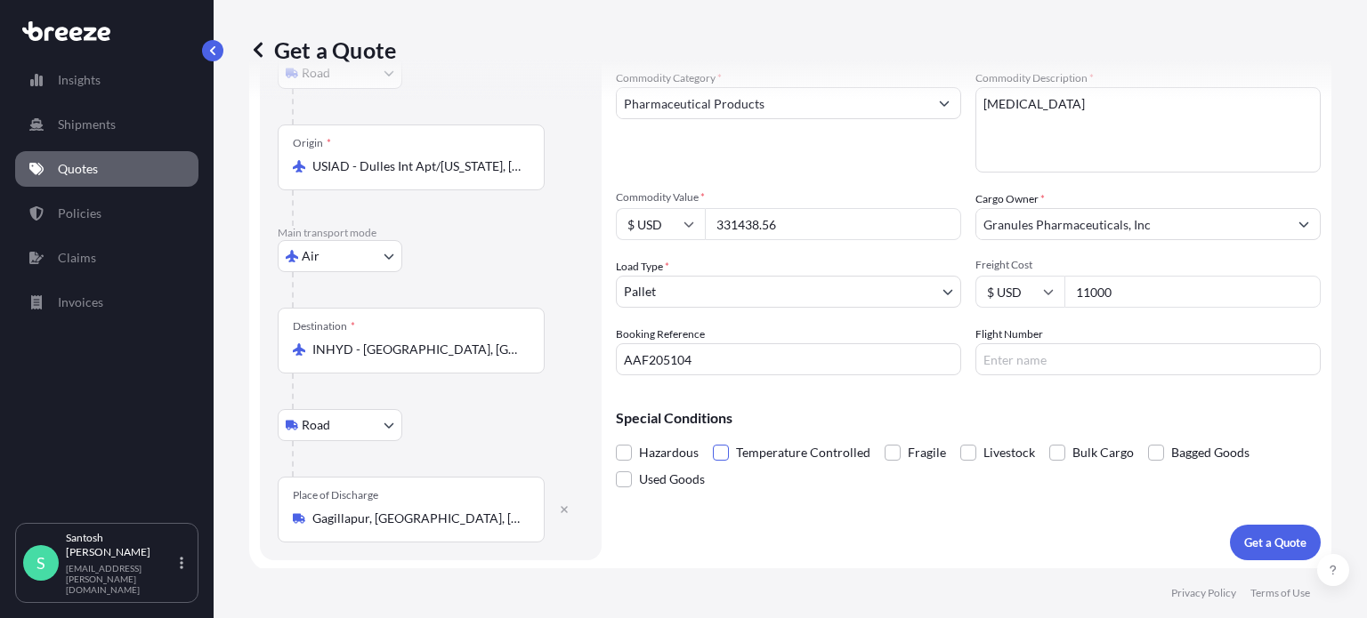
click at [719, 448] on span at bounding box center [721, 453] width 16 height 16
click at [713, 440] on input "Temperature Controlled" at bounding box center [713, 440] width 0 height 0
click at [1244, 534] on p "Get a Quote" at bounding box center [1275, 543] width 62 height 18
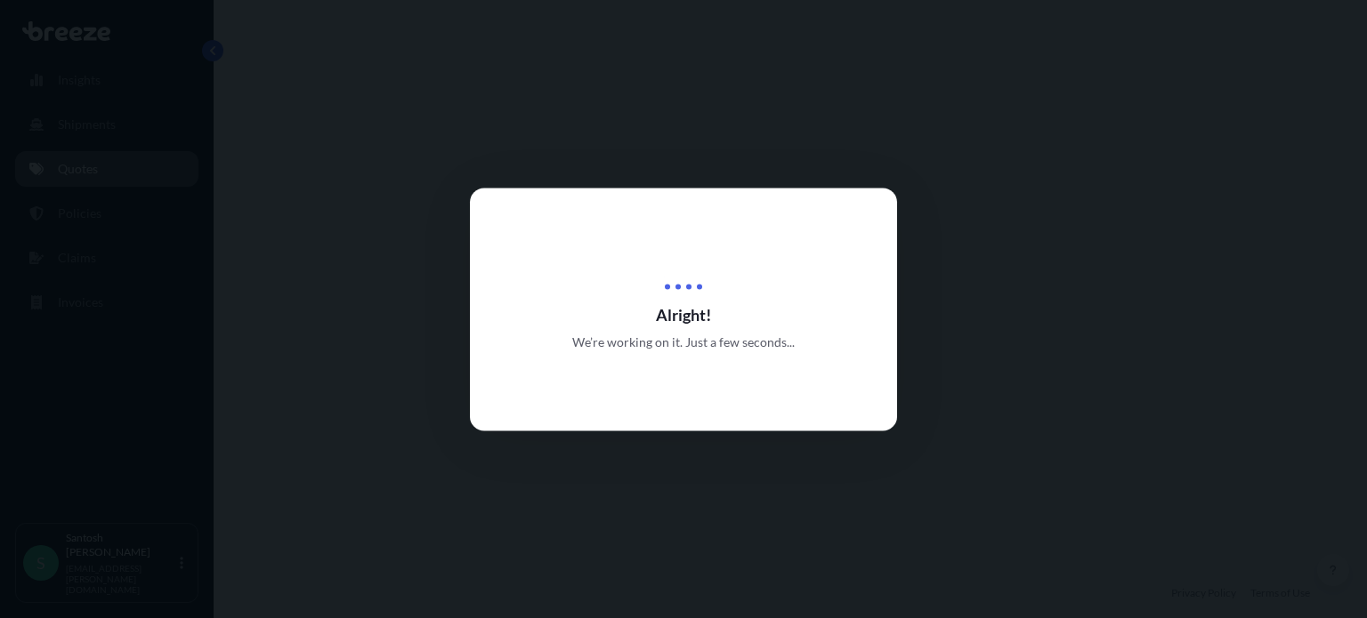
select select "Road"
select select "Air"
select select "Road"
select select "1"
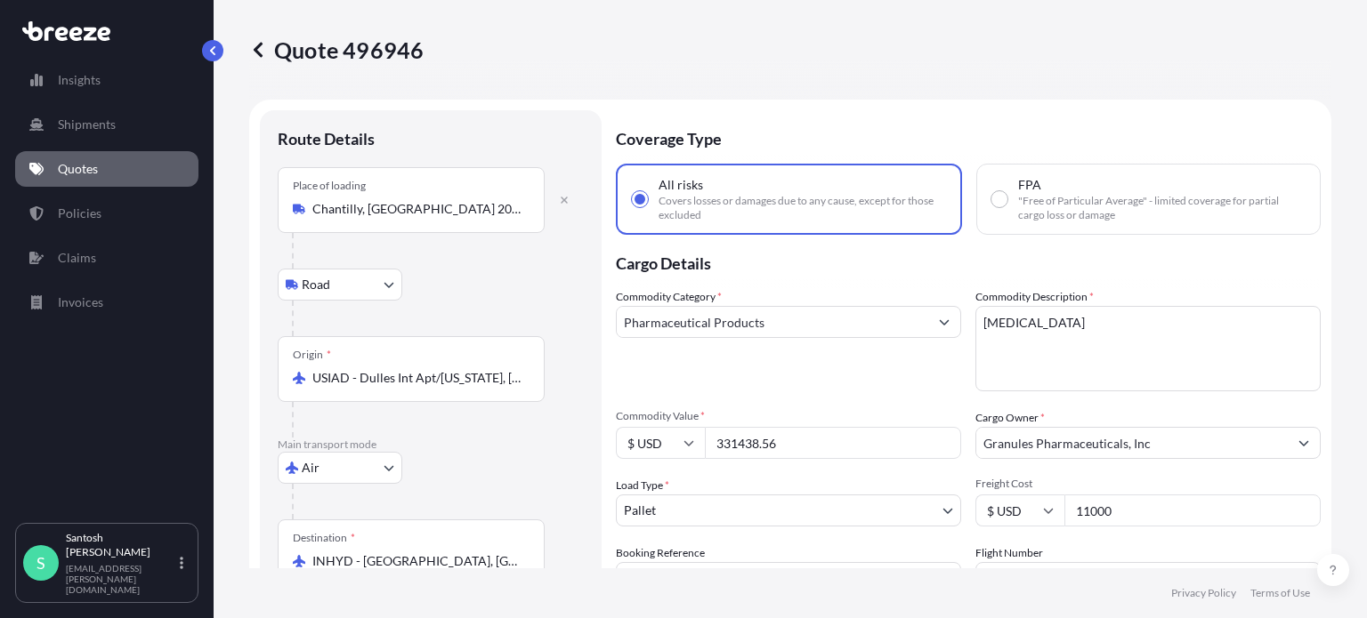
click at [68, 33] on icon at bounding box center [66, 31] width 88 height 20
click at [69, 81] on p "Insights" at bounding box center [79, 80] width 43 height 18
select select "2025"
